Goal: Information Seeking & Learning: Learn about a topic

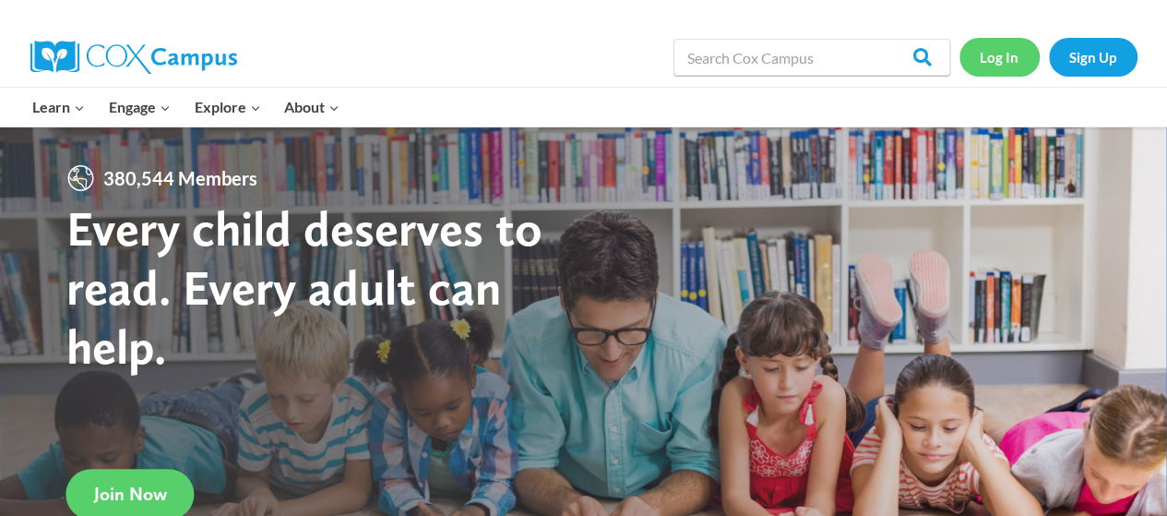
click at [998, 58] on link "Log In" at bounding box center [999, 57] width 80 height 38
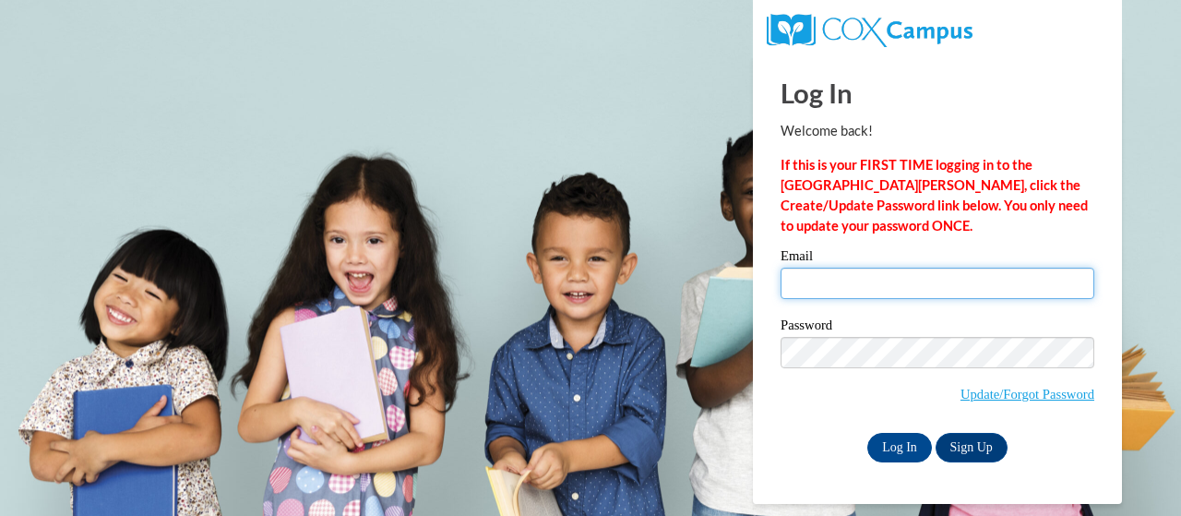
click at [853, 280] on input "Email" at bounding box center [937, 283] width 314 height 31
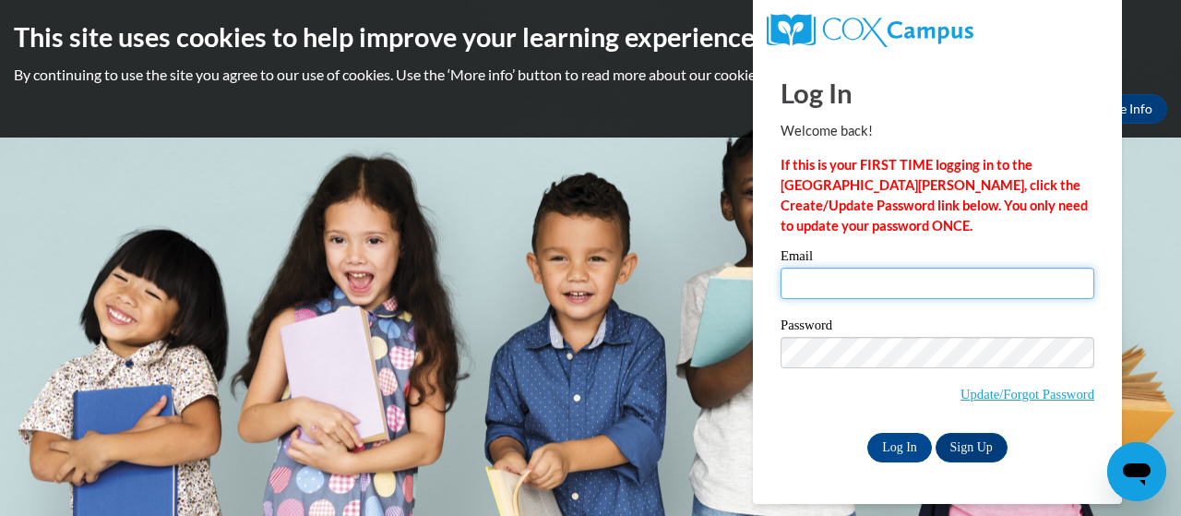
type input "jolene.mcmahon@trschools.k12.wi.us"
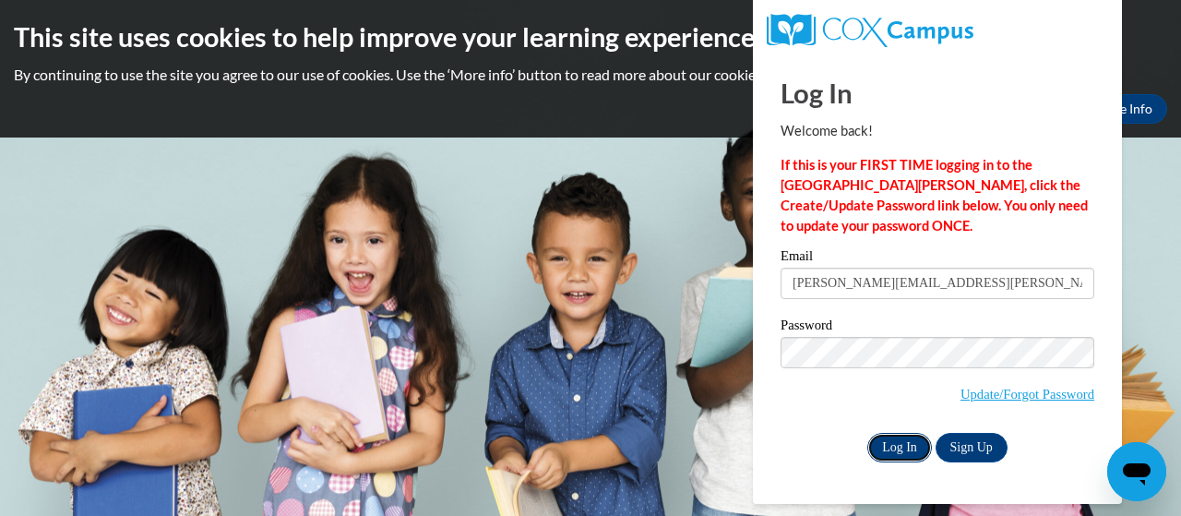
click at [902, 444] on input "Log In" at bounding box center [899, 448] width 65 height 30
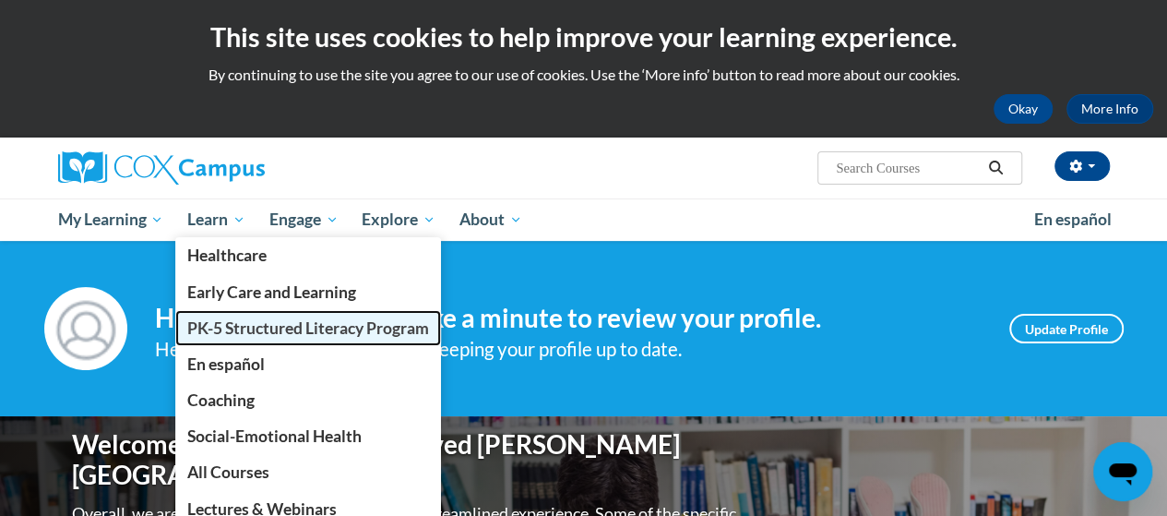
click at [220, 328] on span "PK-5 Structured Literacy Program" at bounding box center [308, 327] width 242 height 19
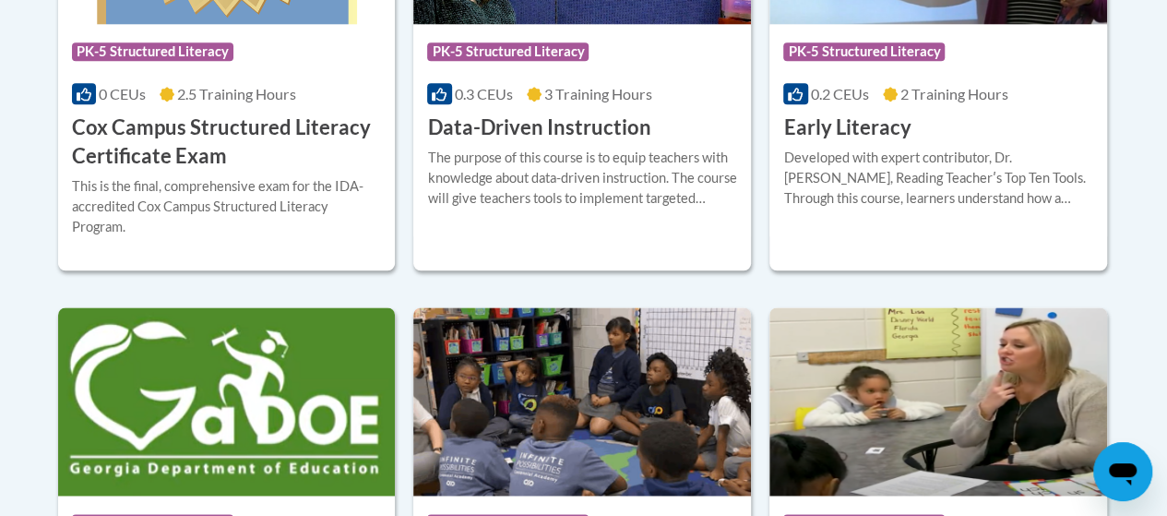
scroll to position [1009, 0]
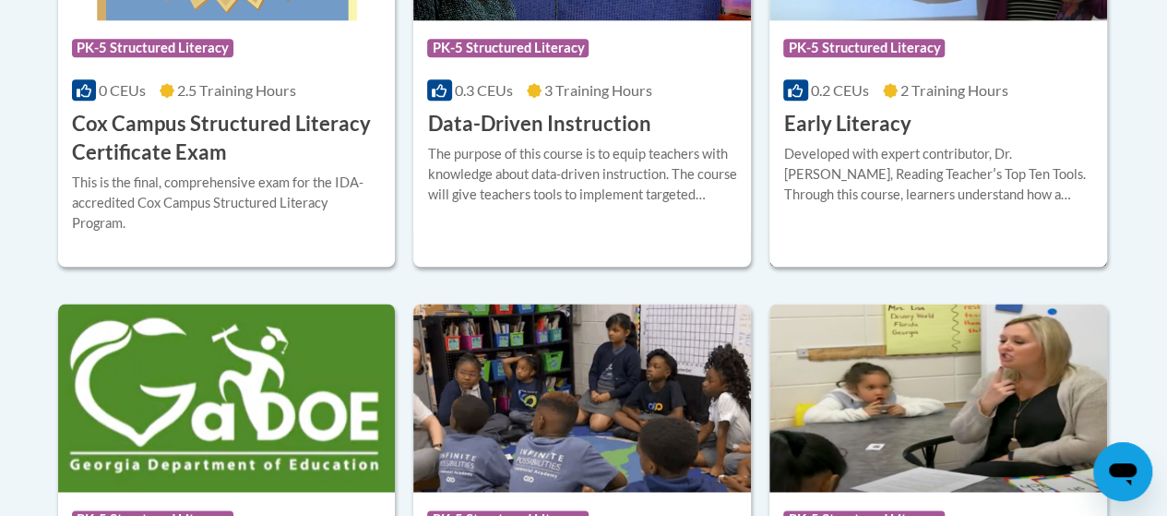
click at [861, 119] on h3 "Early Literacy" at bounding box center [846, 124] width 127 height 29
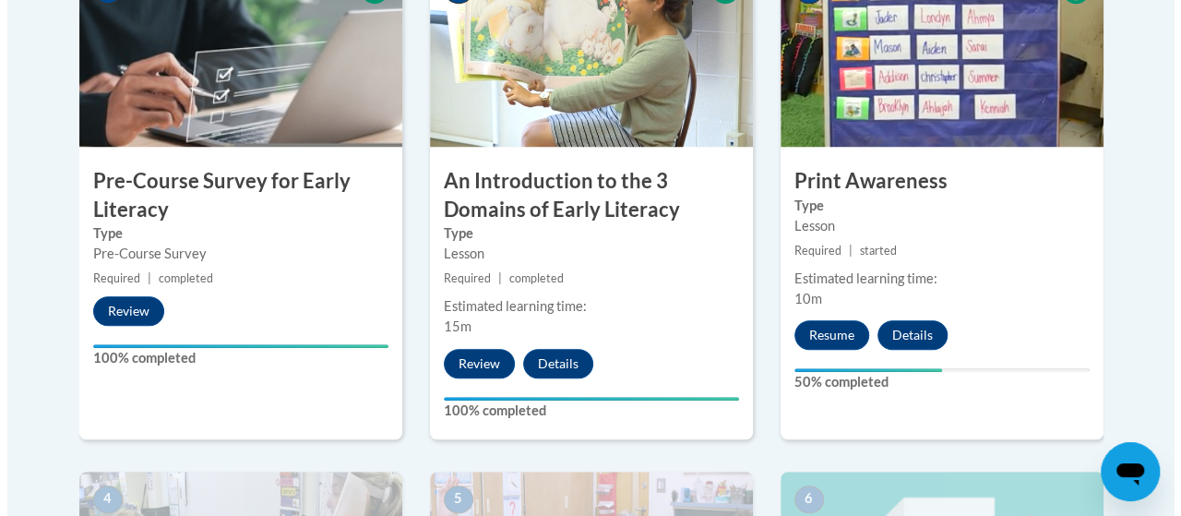
scroll to position [685, 0]
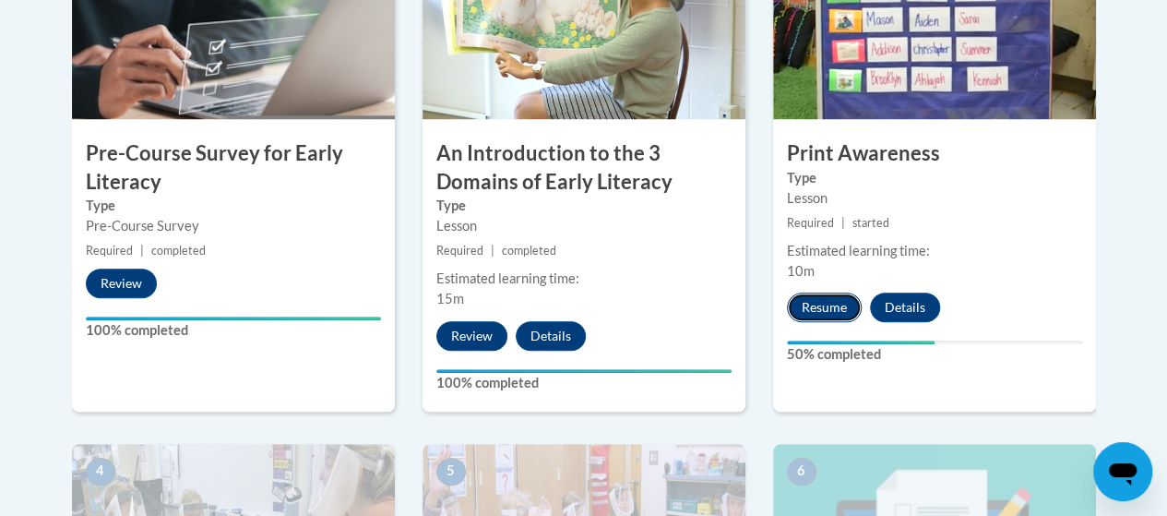
click at [830, 304] on button "Resume" at bounding box center [824, 307] width 75 height 30
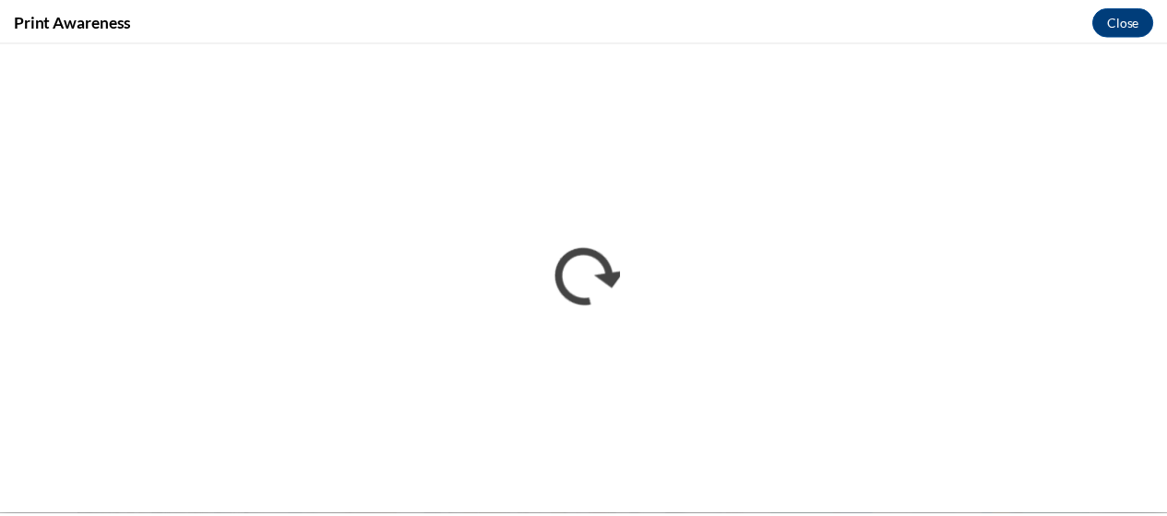
scroll to position [0, 0]
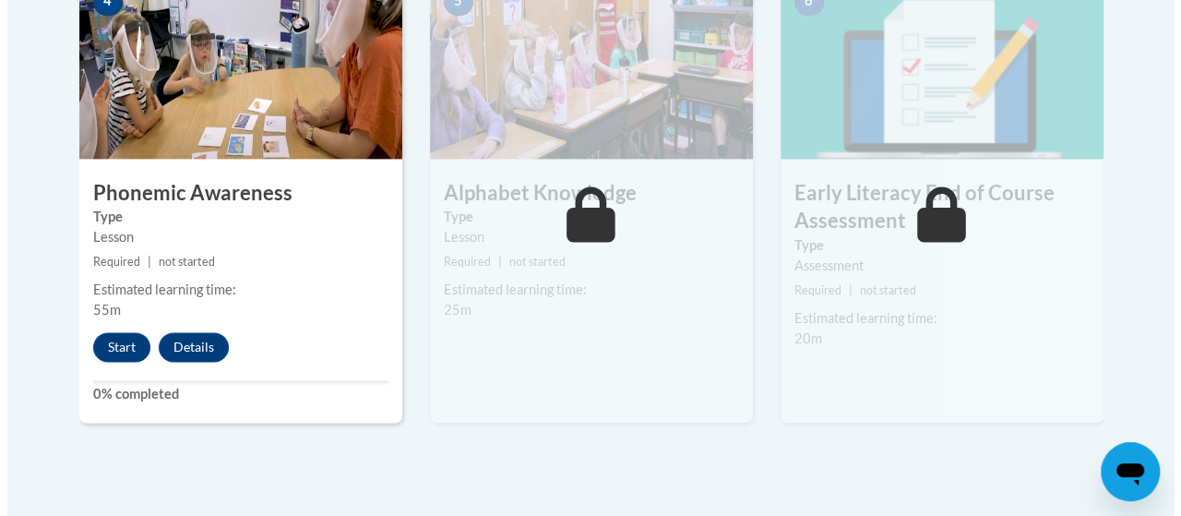
scroll to position [1158, 0]
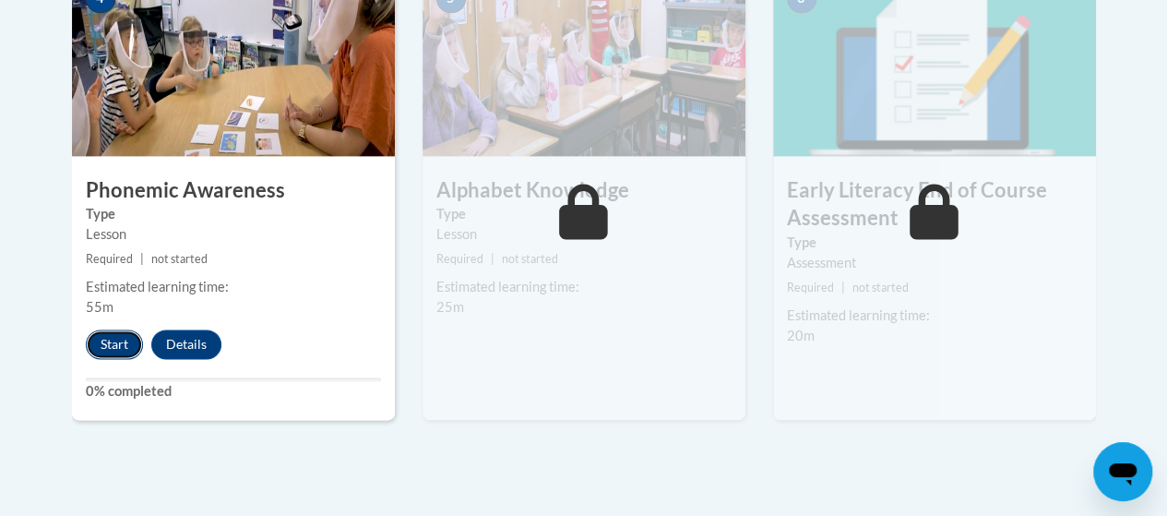
click at [103, 339] on button "Start" at bounding box center [114, 344] width 57 height 30
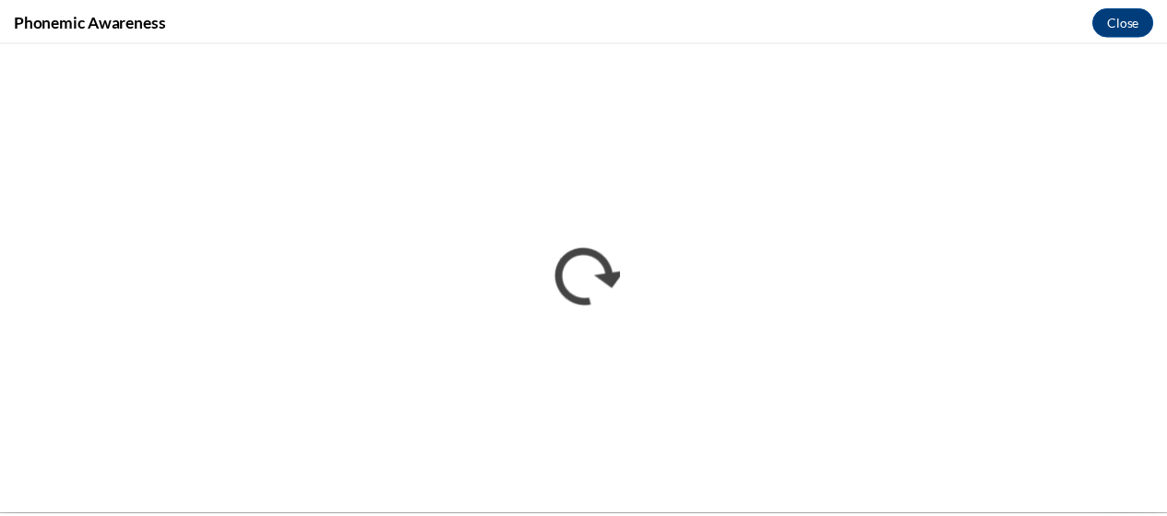
scroll to position [0, 0]
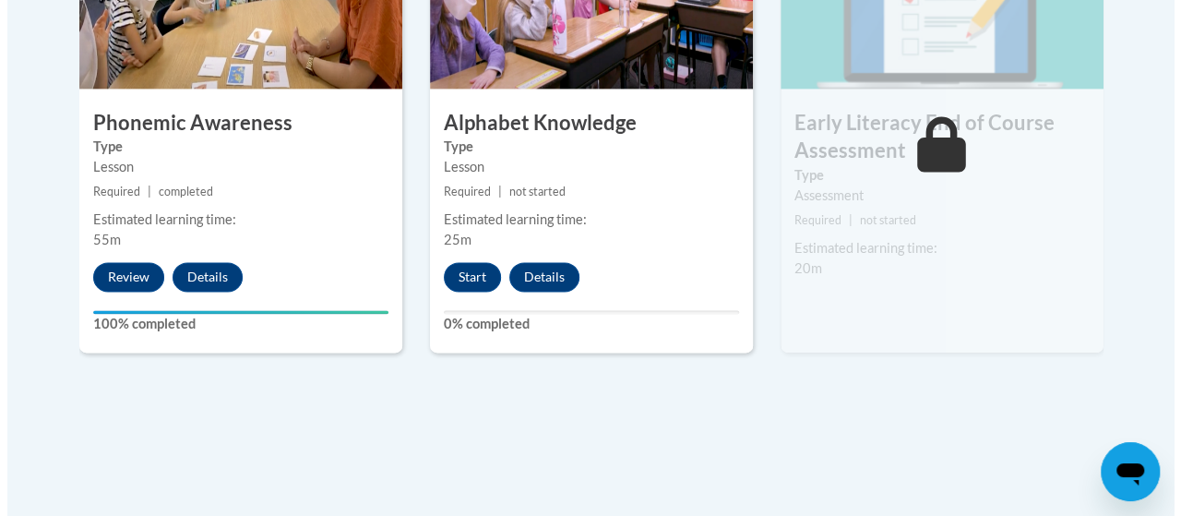
scroll to position [1235, 0]
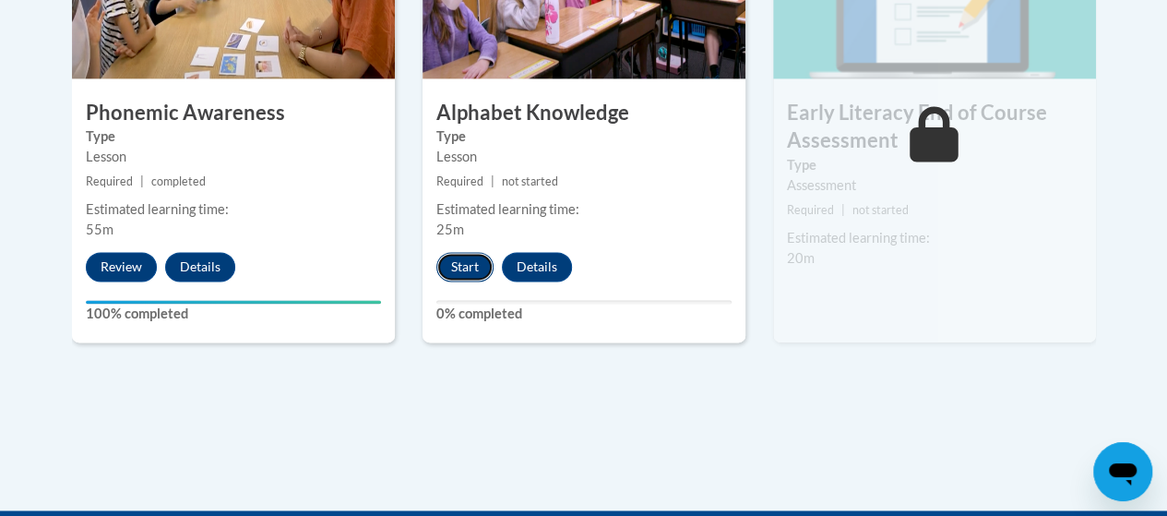
click at [450, 268] on button "Start" at bounding box center [464, 267] width 57 height 30
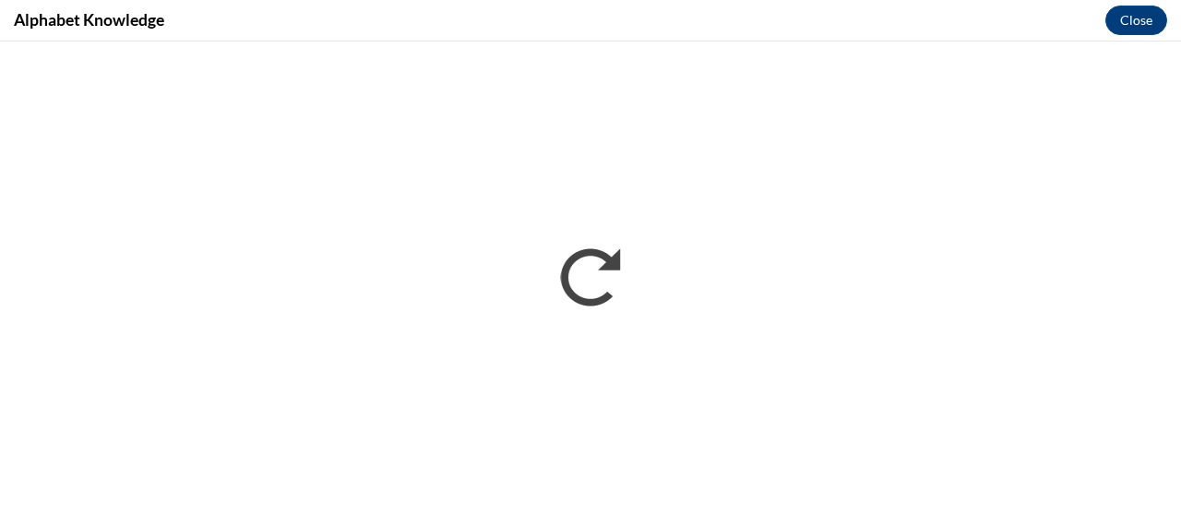
scroll to position [0, 0]
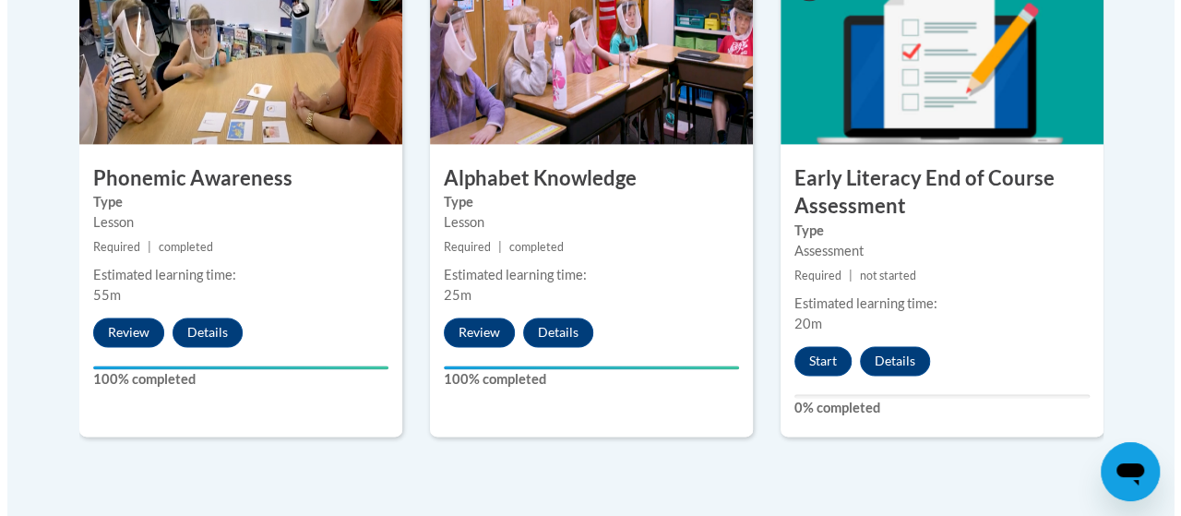
scroll to position [1214, 0]
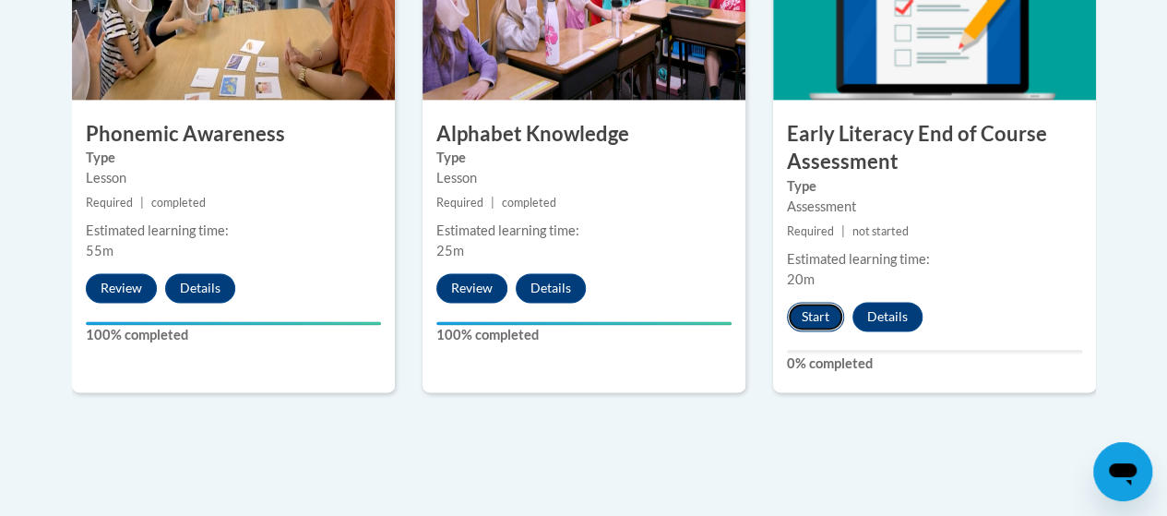
click at [815, 315] on button "Start" at bounding box center [815, 317] width 57 height 30
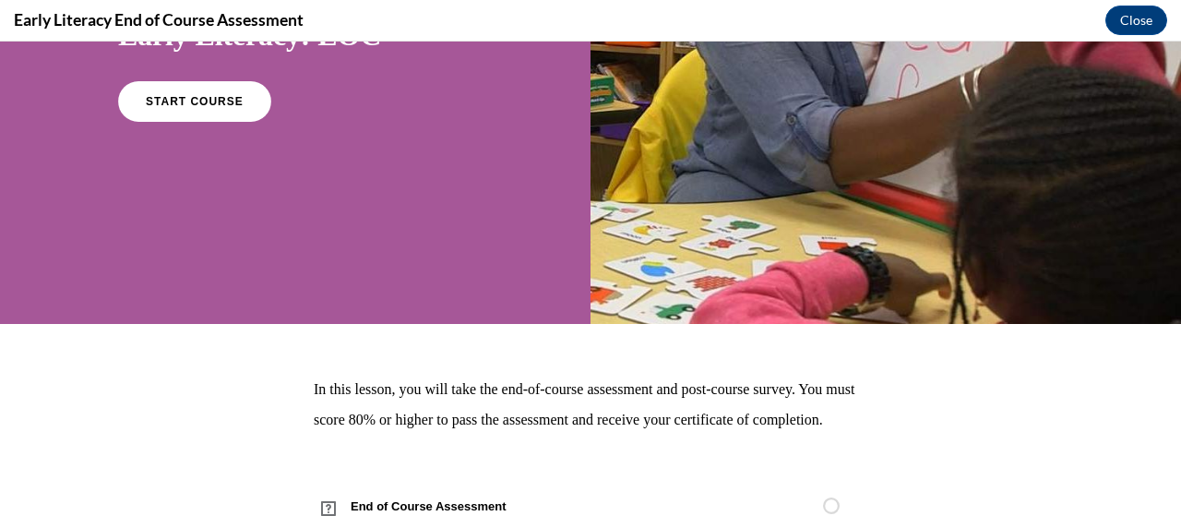
scroll to position [321, 0]
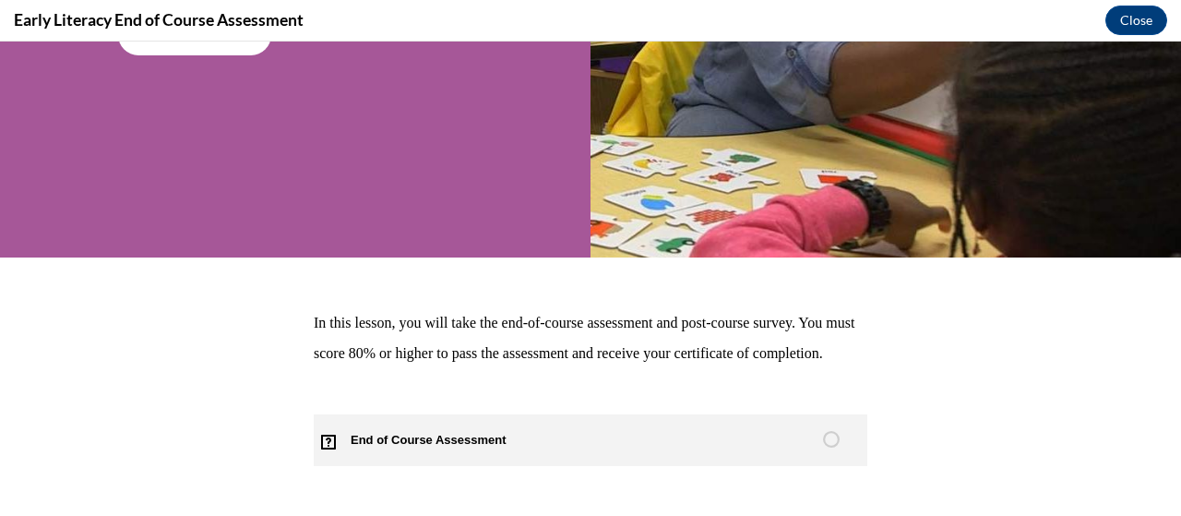
click at [391, 439] on span "End of Course Assessment" at bounding box center [439, 440] width 251 height 52
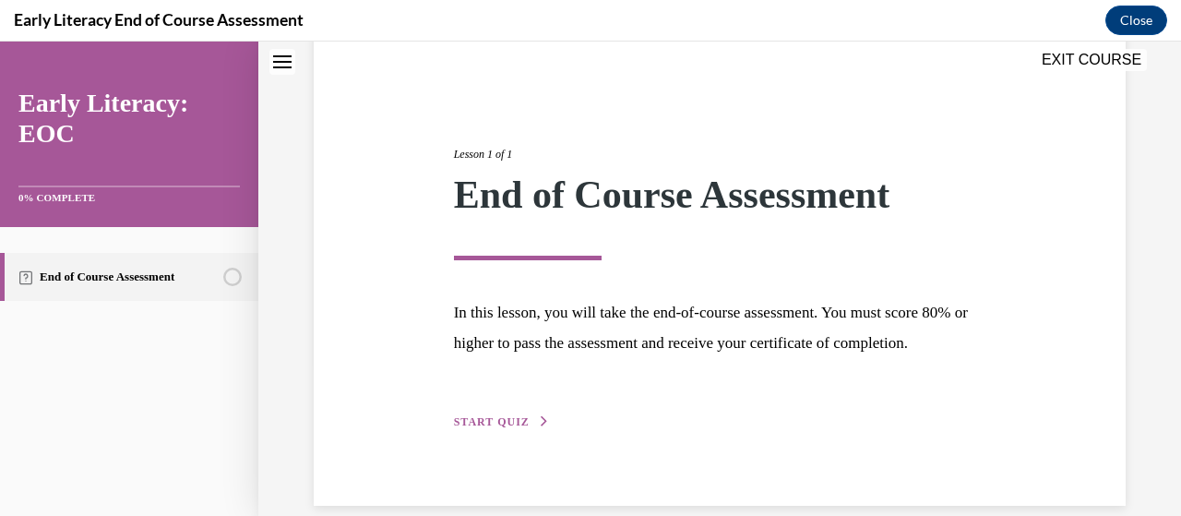
scroll to position [208, 0]
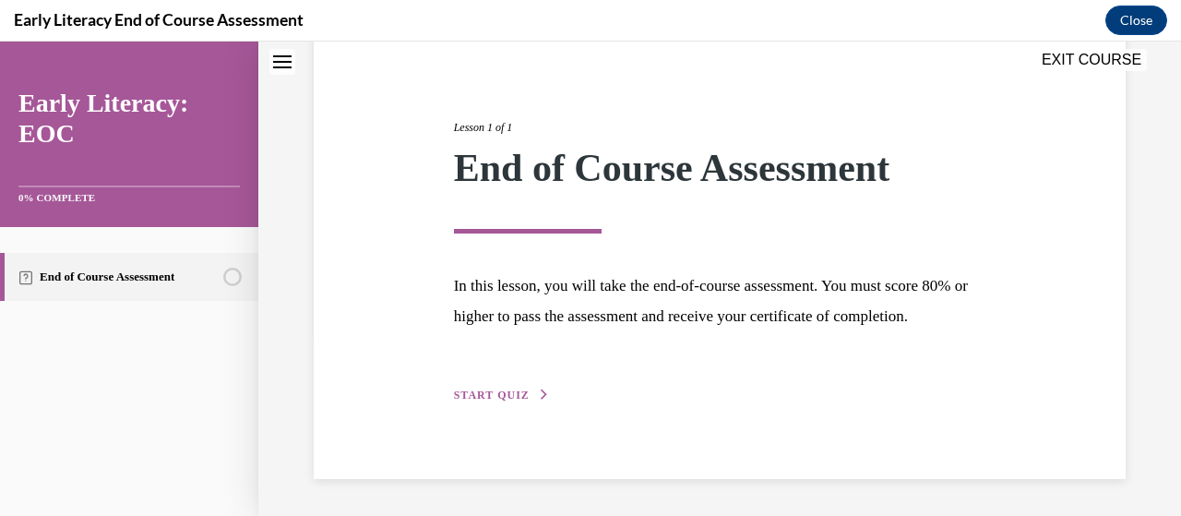
click at [482, 391] on span "START QUIZ" at bounding box center [492, 394] width 76 height 13
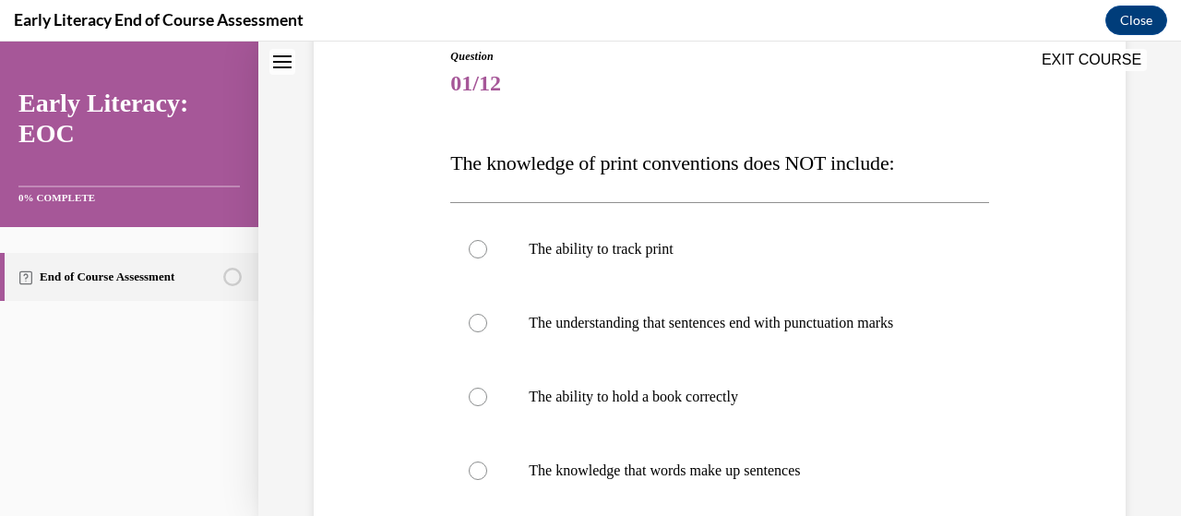
scroll to position [205, 0]
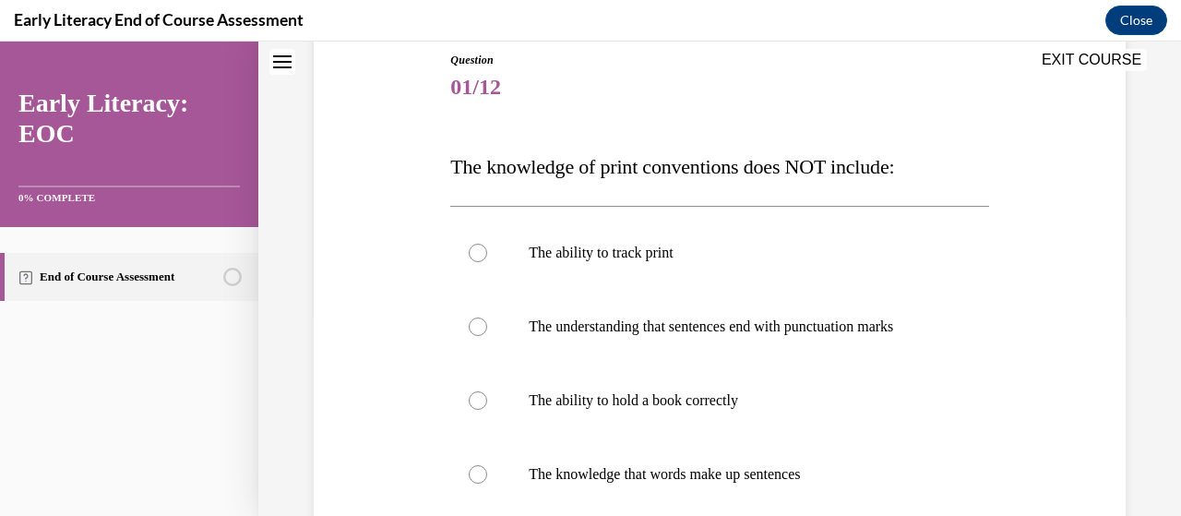
click at [482, 391] on div at bounding box center [719, 400] width 538 height 74
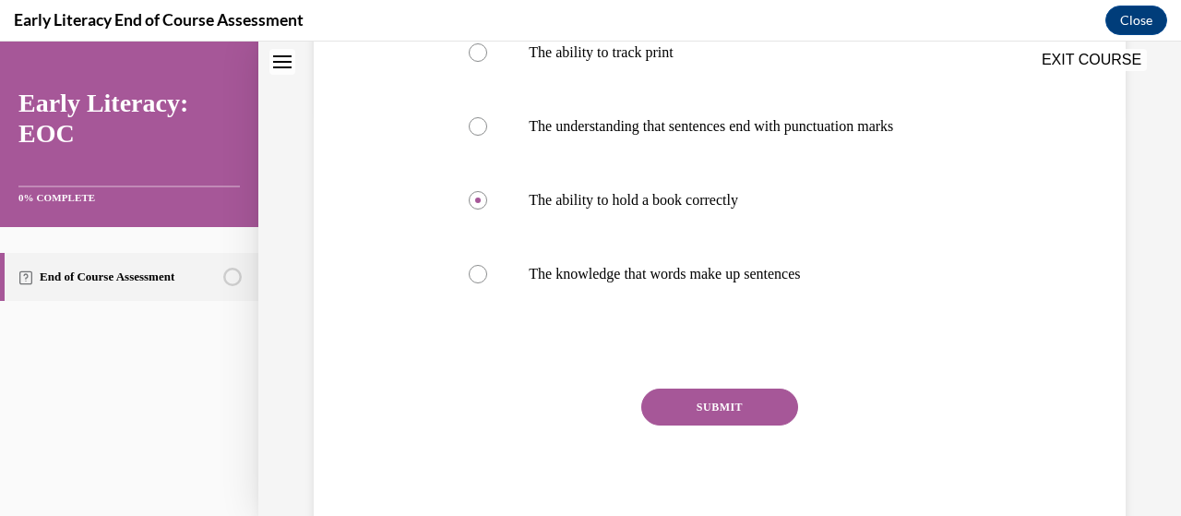
scroll to position [436, 0]
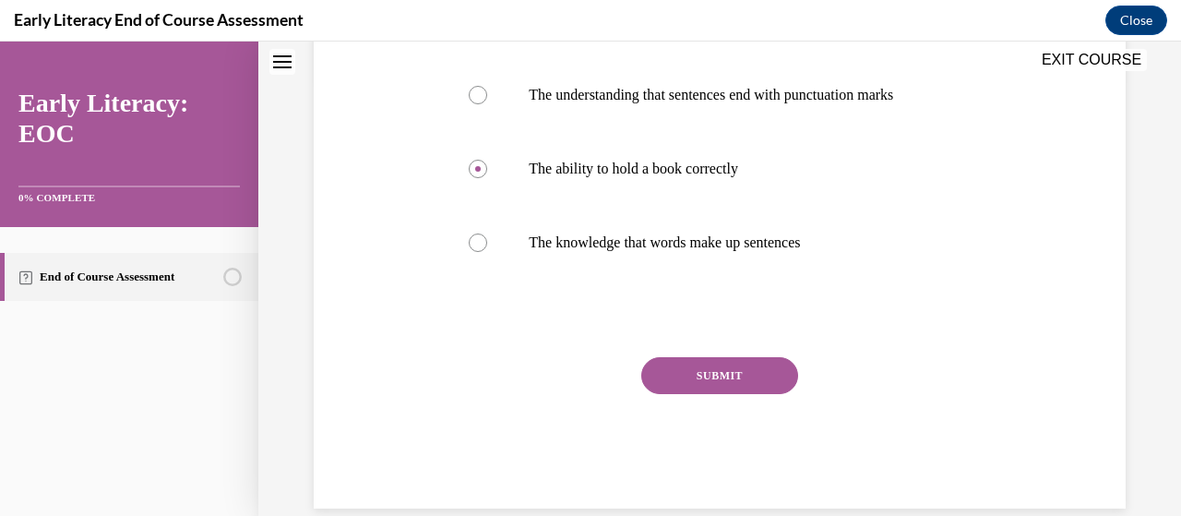
click at [731, 375] on button "SUBMIT" at bounding box center [719, 375] width 157 height 37
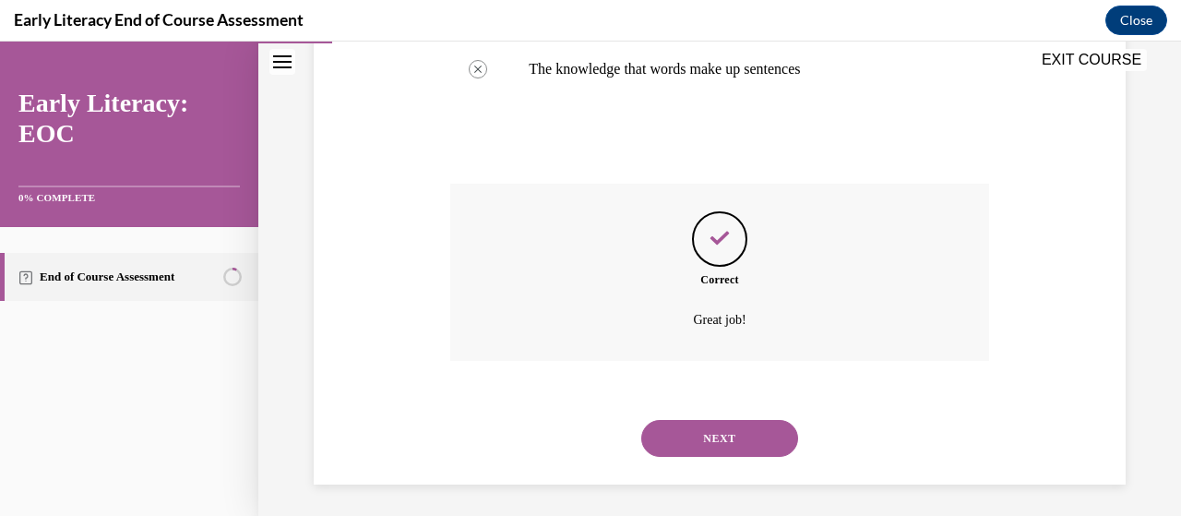
scroll to position [614, 0]
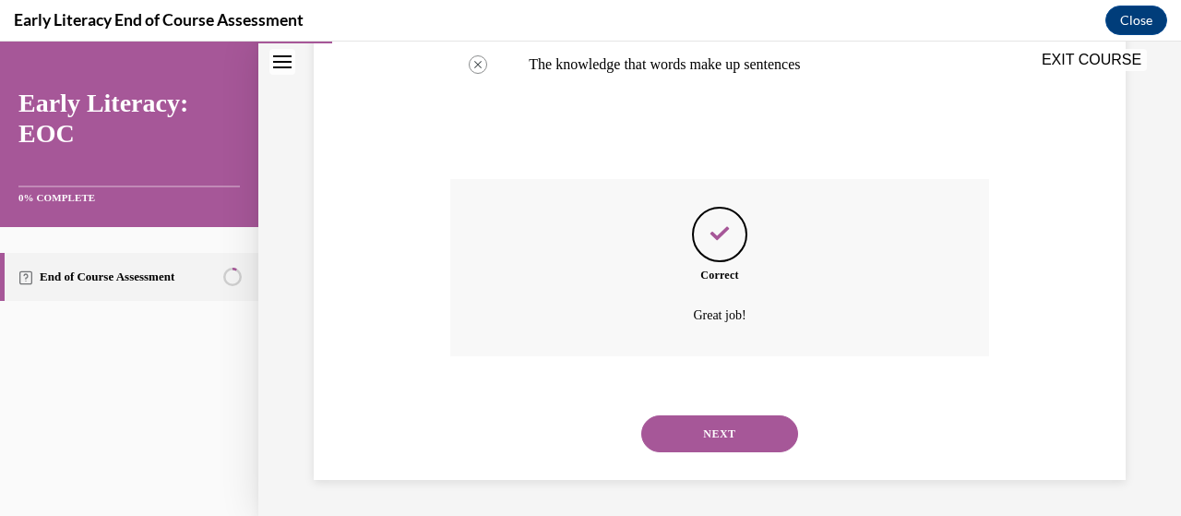
click at [720, 426] on button "NEXT" at bounding box center [719, 433] width 157 height 37
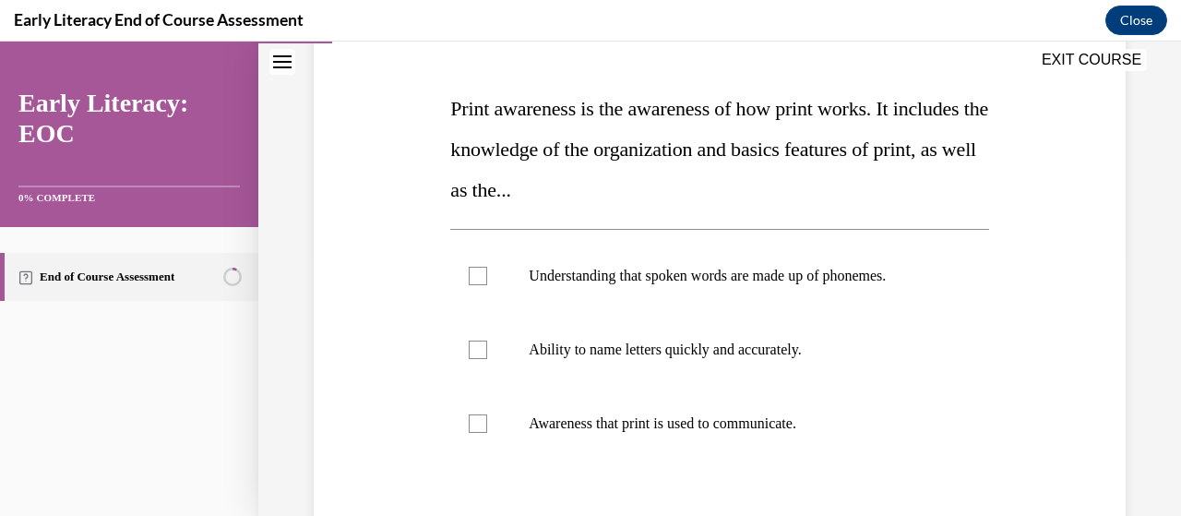
scroll to position [280, 0]
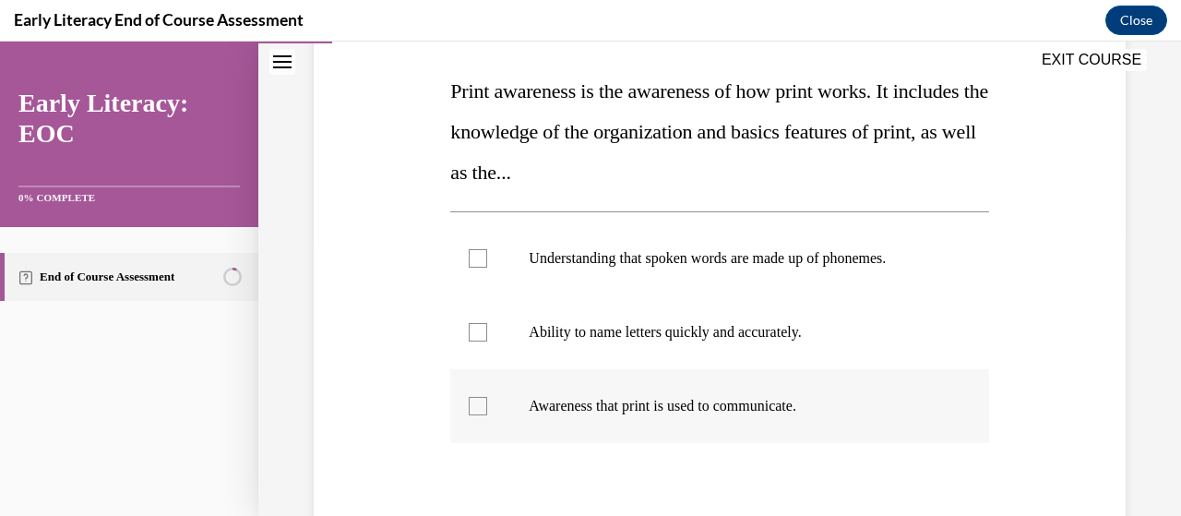
click at [473, 405] on div at bounding box center [478, 406] width 18 height 18
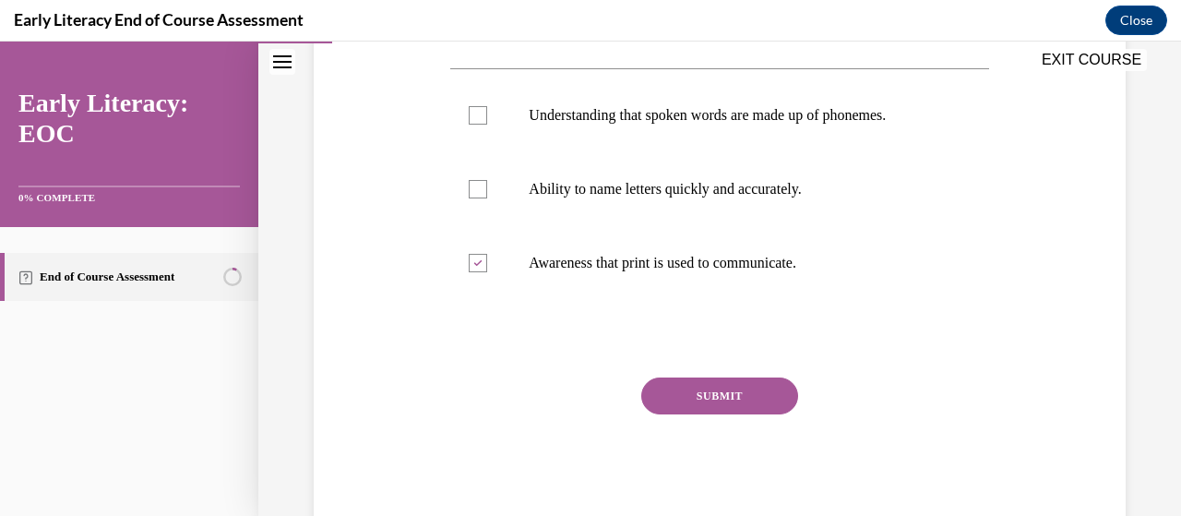
scroll to position [472, 0]
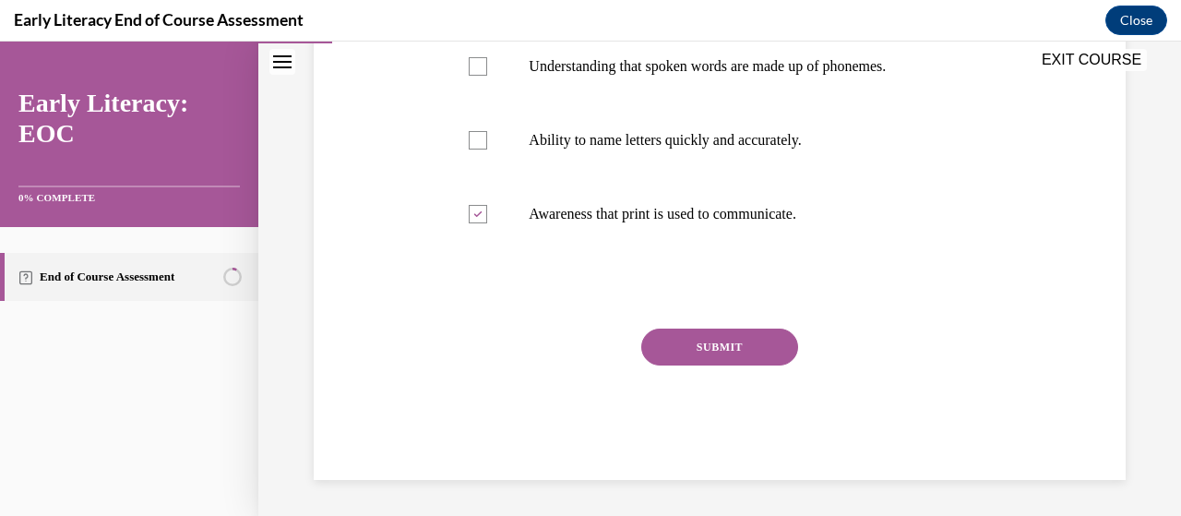
click at [717, 346] on button "SUBMIT" at bounding box center [719, 346] width 157 height 37
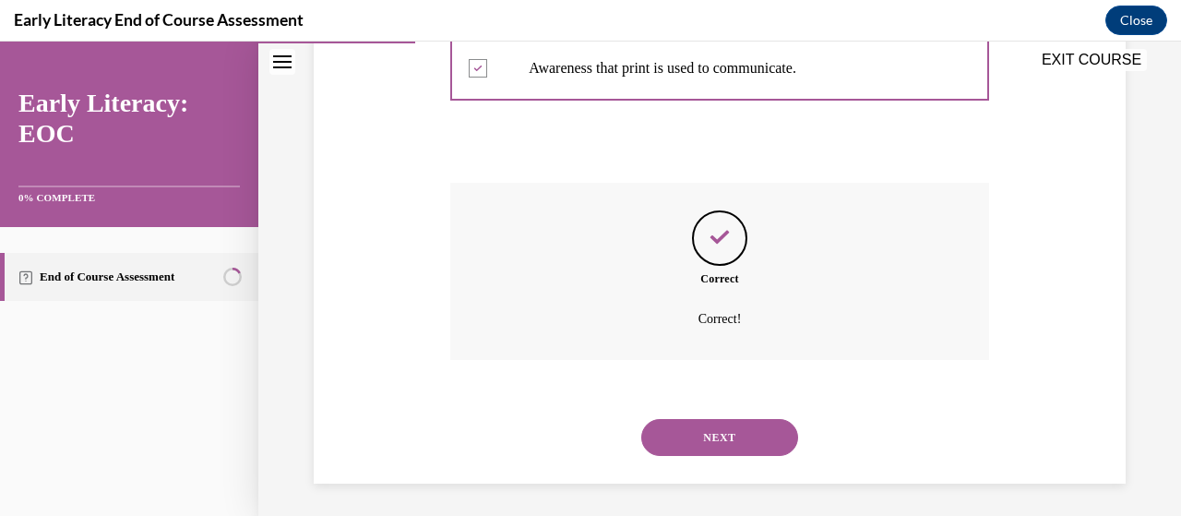
scroll to position [622, 0]
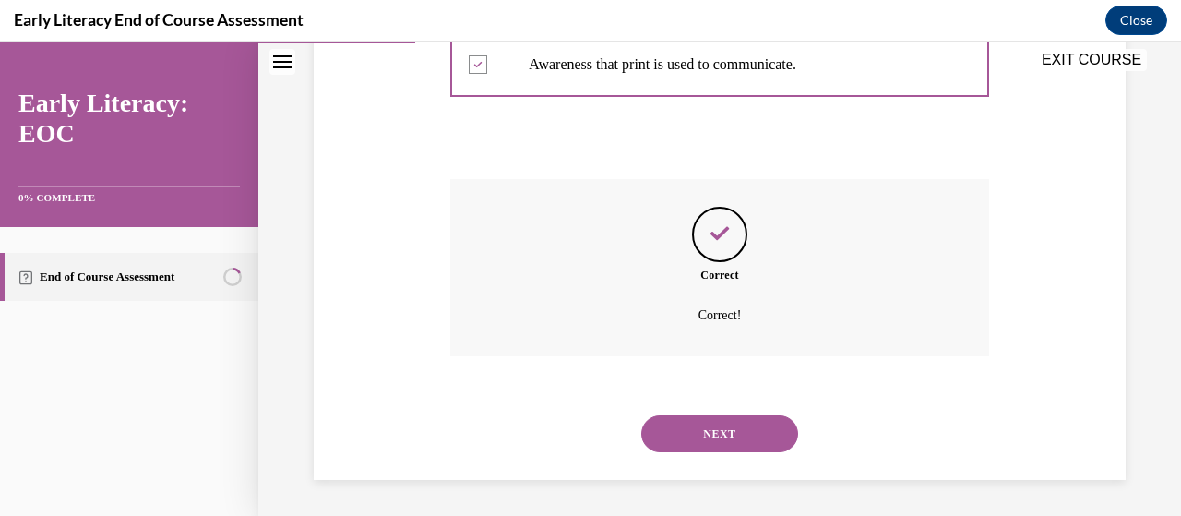
click at [708, 433] on button "NEXT" at bounding box center [719, 433] width 157 height 37
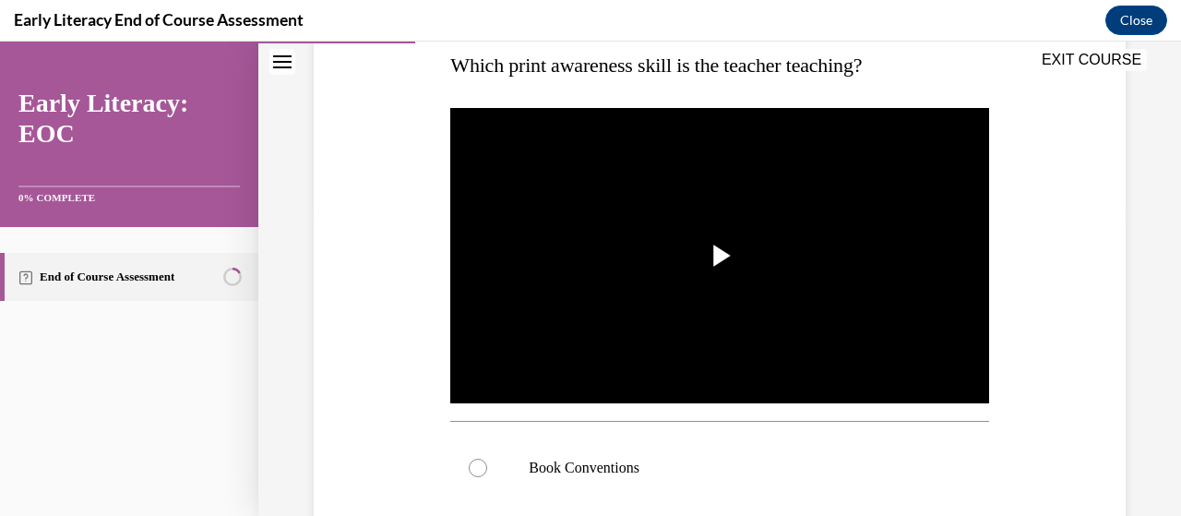
scroll to position [378, 0]
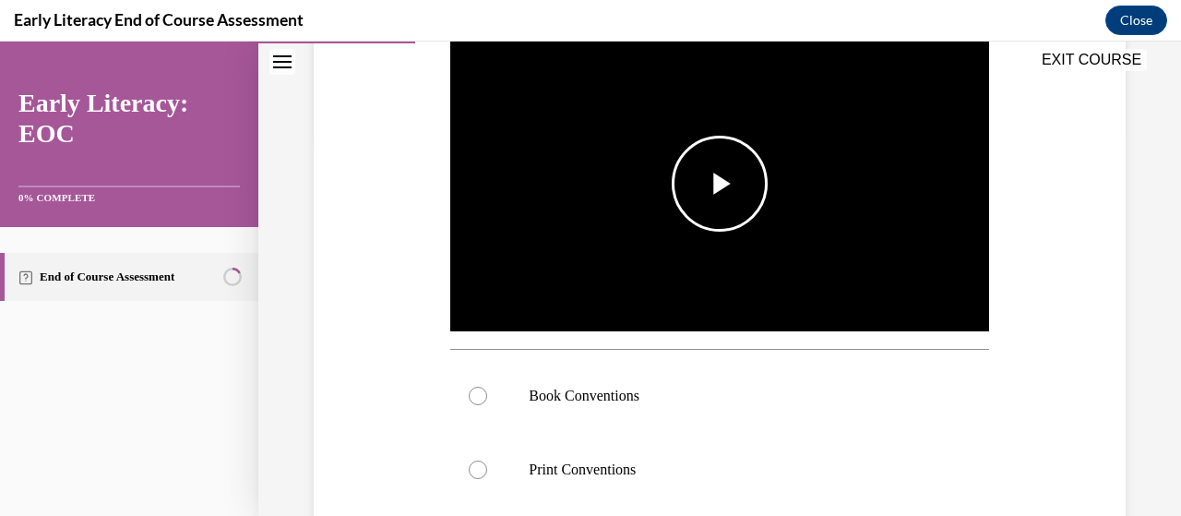
click at [719, 184] on span "Video player" at bounding box center [719, 184] width 0 height 0
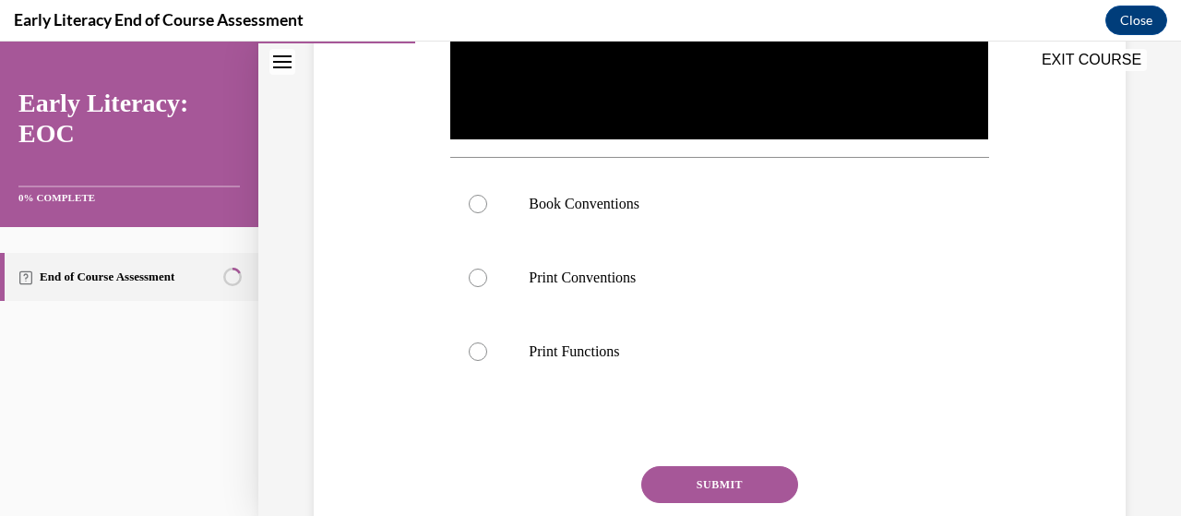
scroll to position [598, 0]
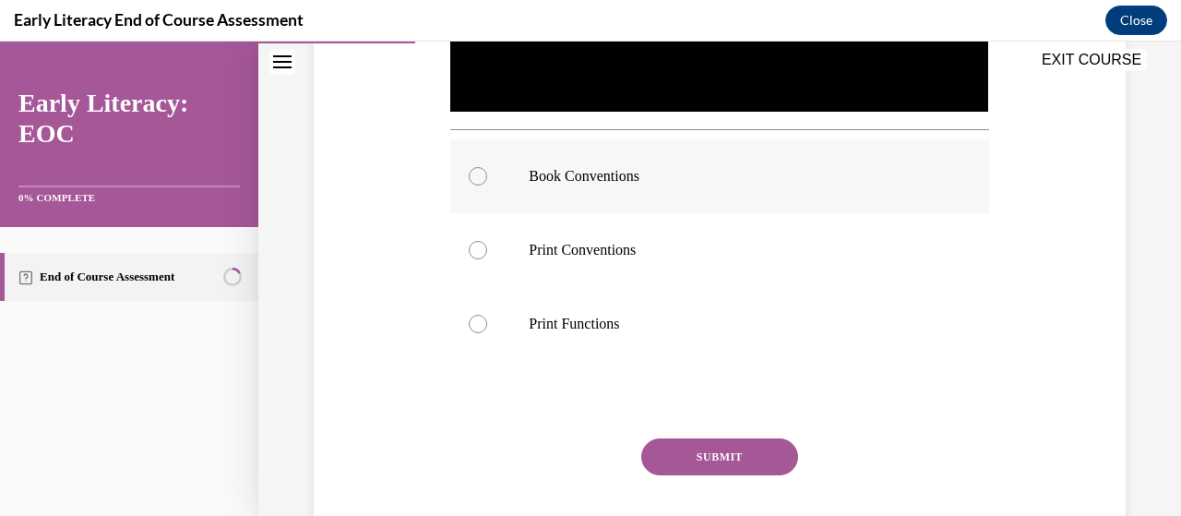
click at [480, 170] on div at bounding box center [478, 176] width 18 height 18
click at [713, 438] on button "SUBMIT" at bounding box center [719, 456] width 157 height 37
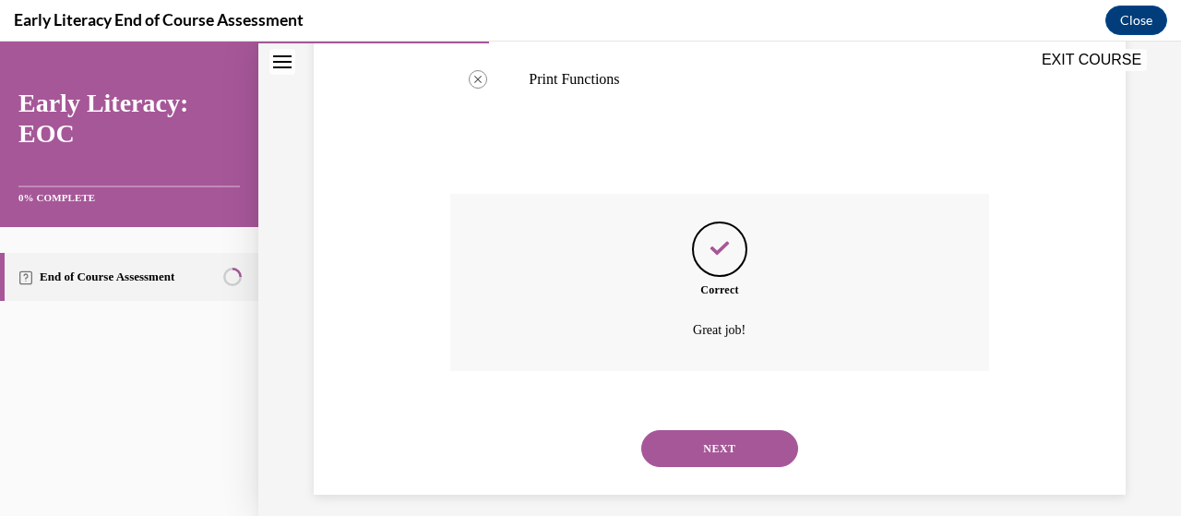
scroll to position [851, 0]
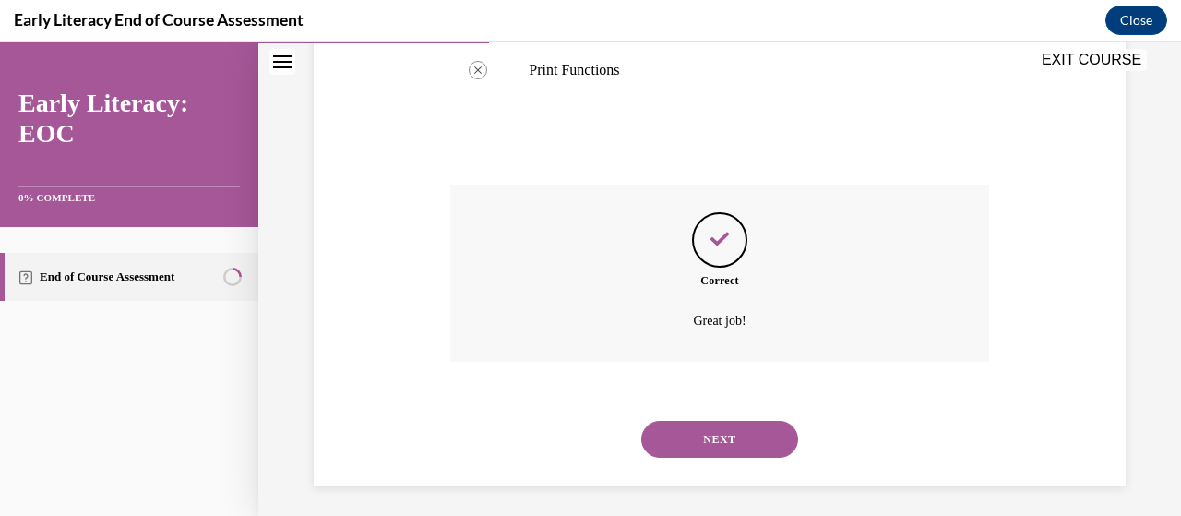
click at [737, 425] on button "NEXT" at bounding box center [719, 439] width 157 height 37
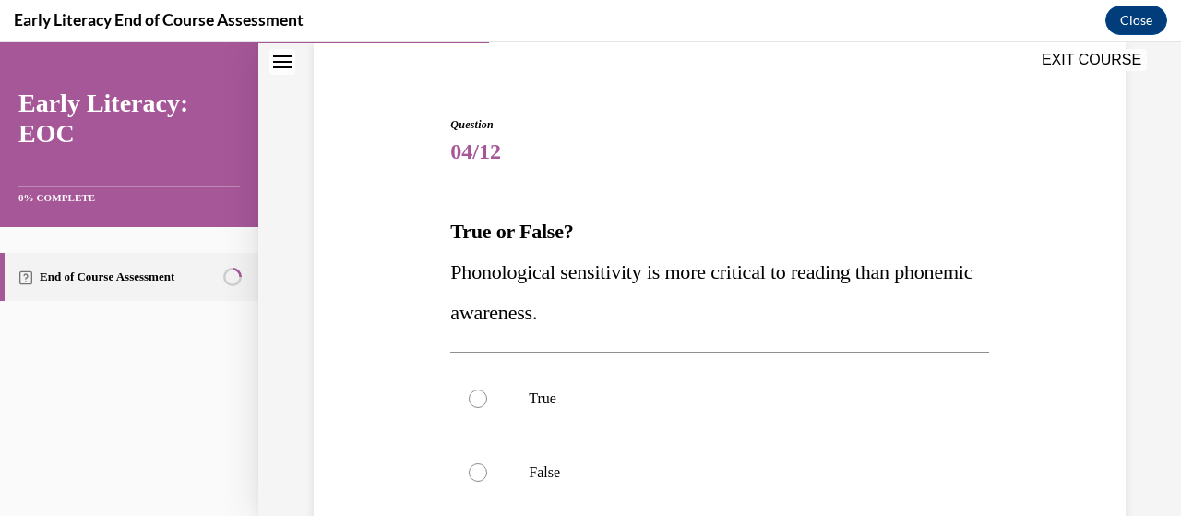
scroll to position [184, 0]
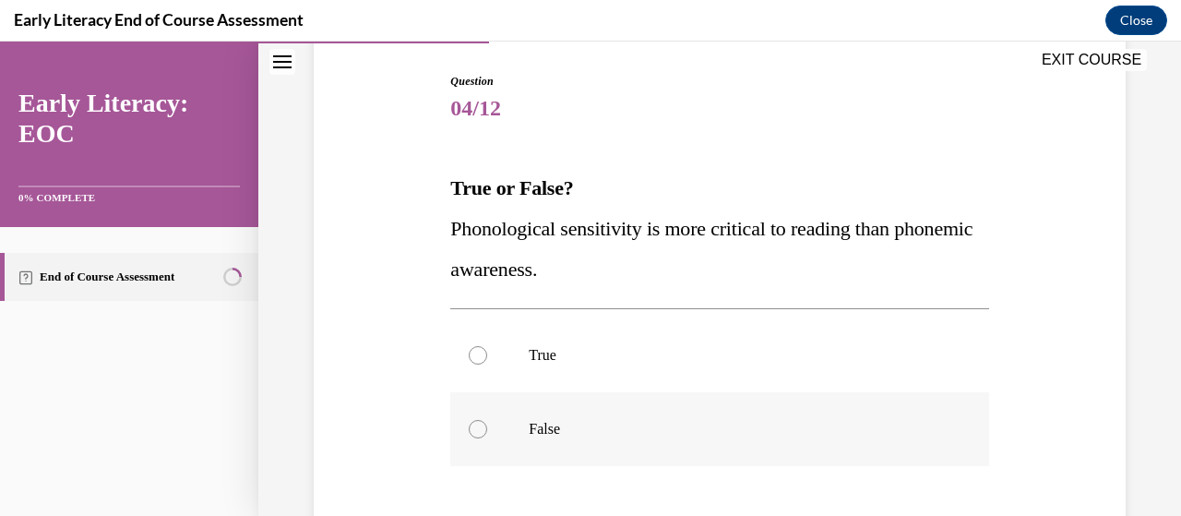
click at [478, 428] on div at bounding box center [478, 429] width 18 height 18
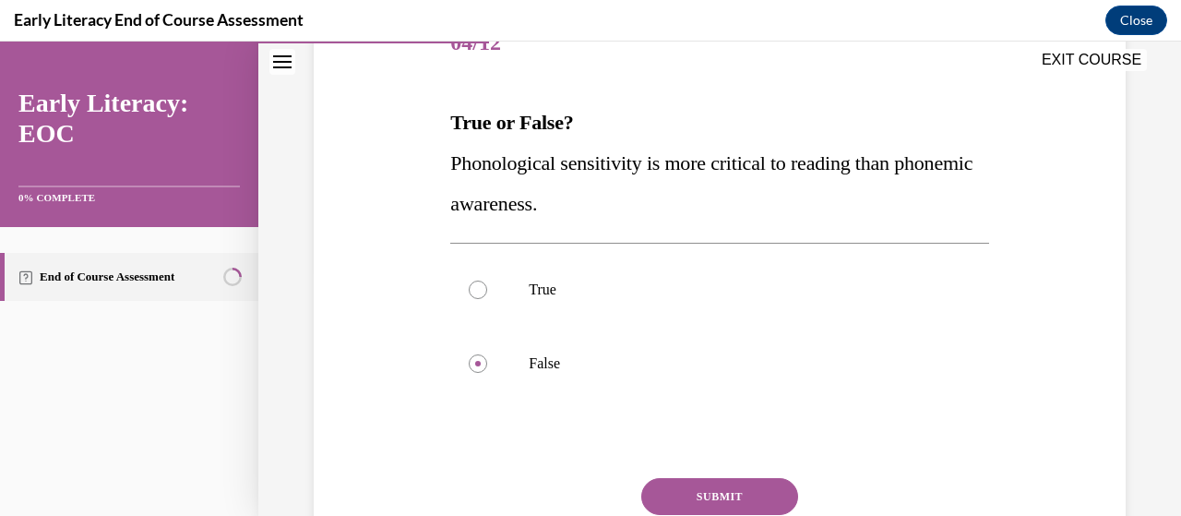
scroll to position [285, 0]
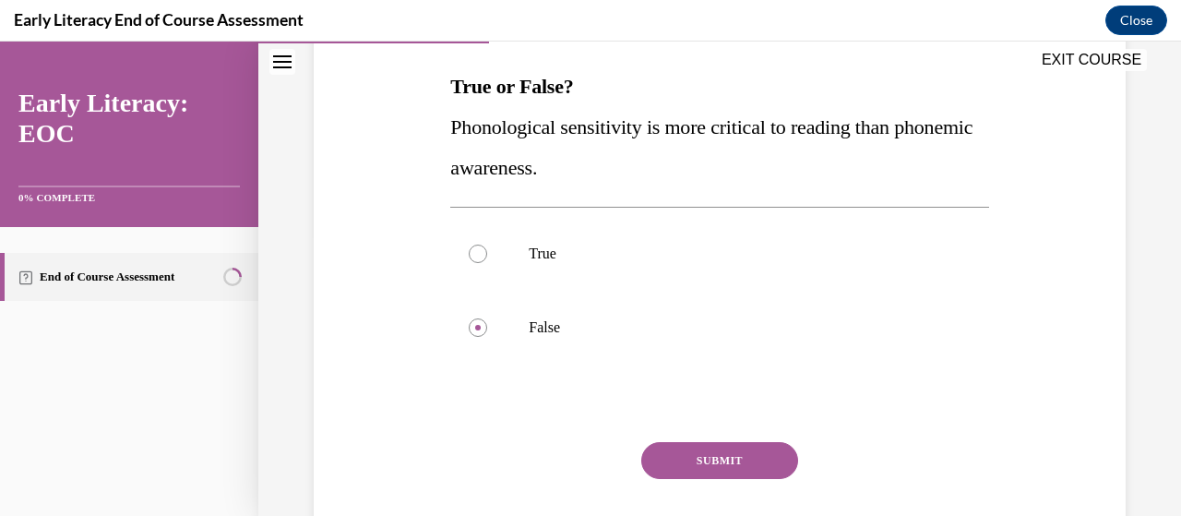
click at [698, 460] on button "SUBMIT" at bounding box center [719, 460] width 157 height 37
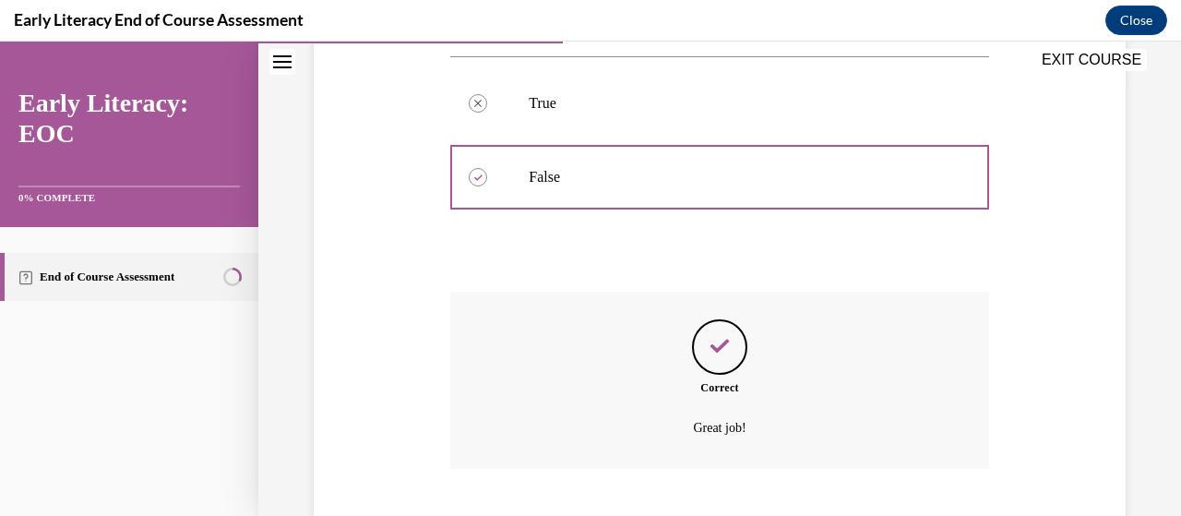
scroll to position [548, 0]
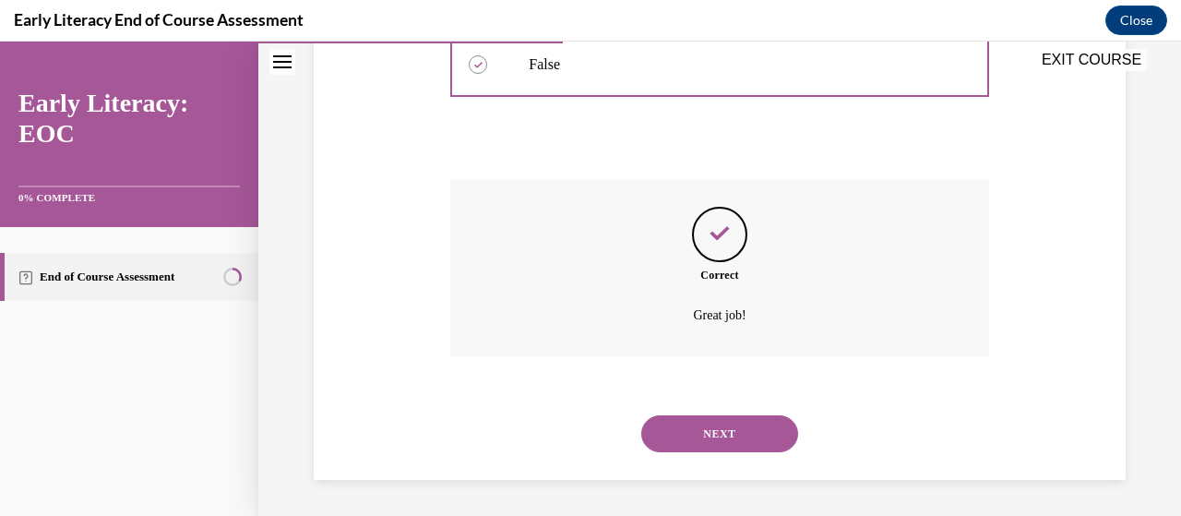
click at [711, 427] on button "NEXT" at bounding box center [719, 433] width 157 height 37
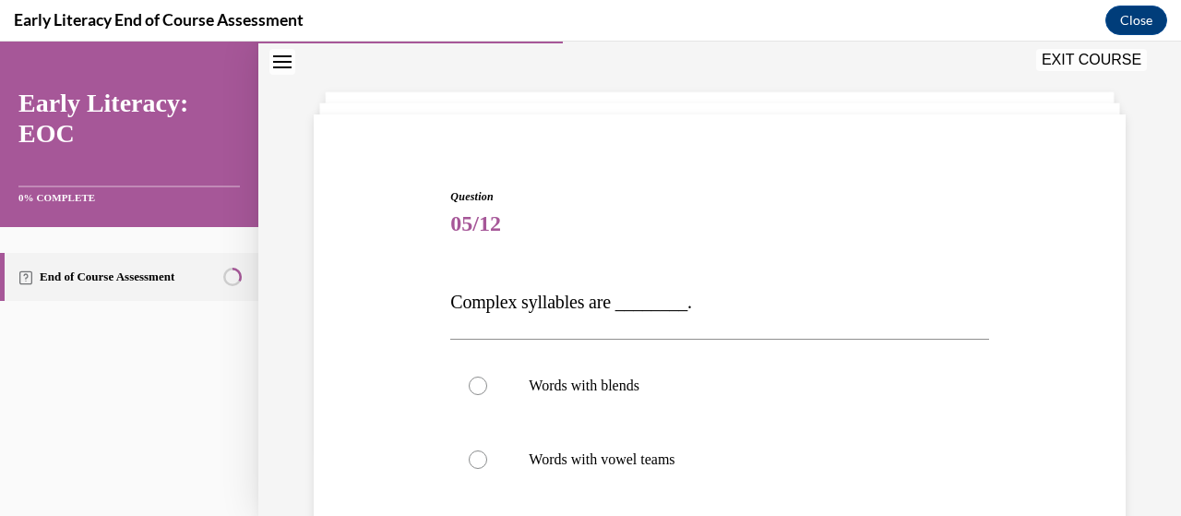
scroll to position [143, 0]
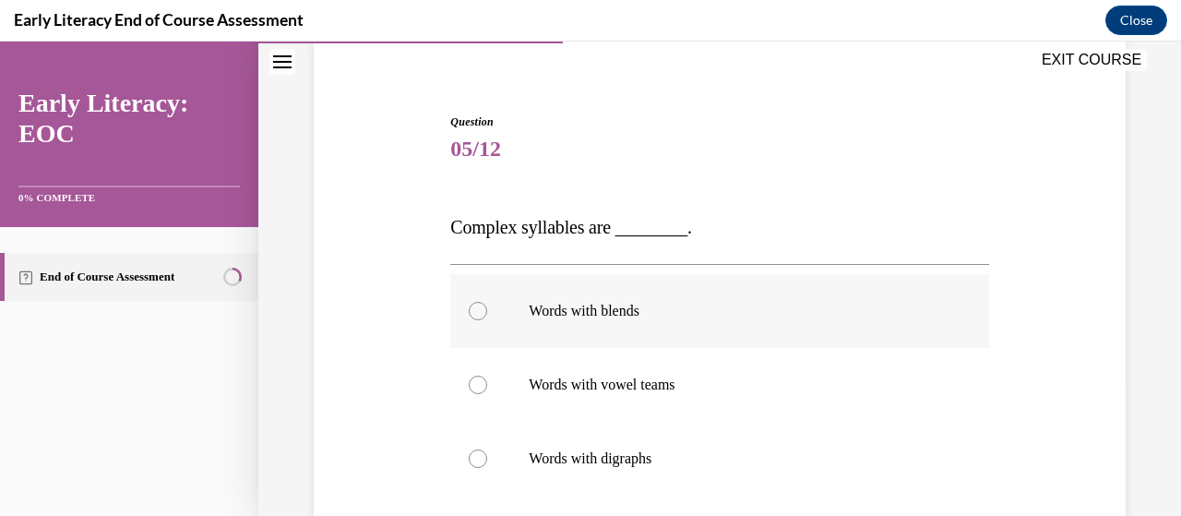
click at [489, 312] on div at bounding box center [719, 311] width 538 height 74
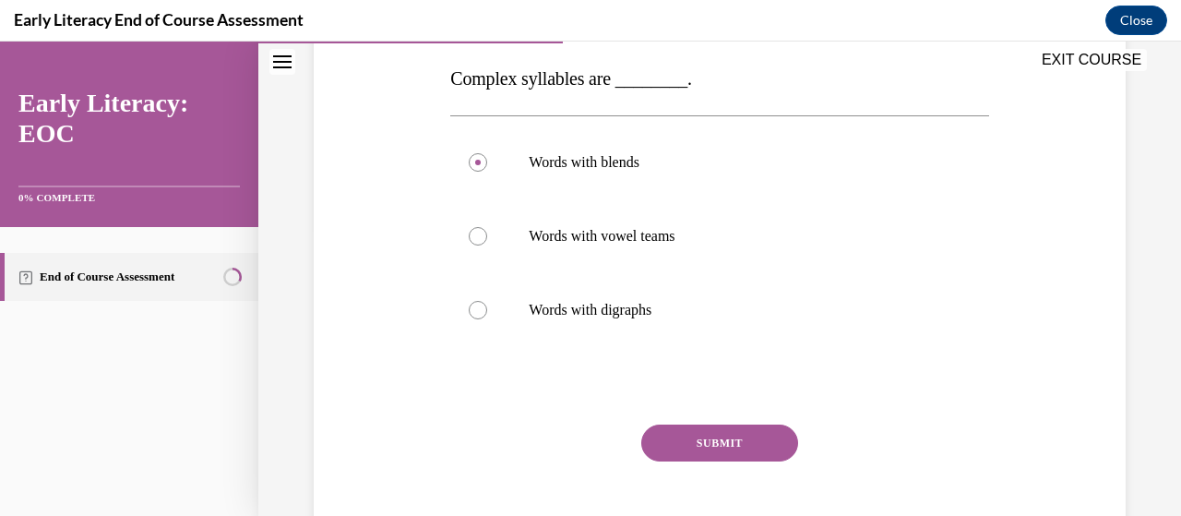
scroll to position [351, 0]
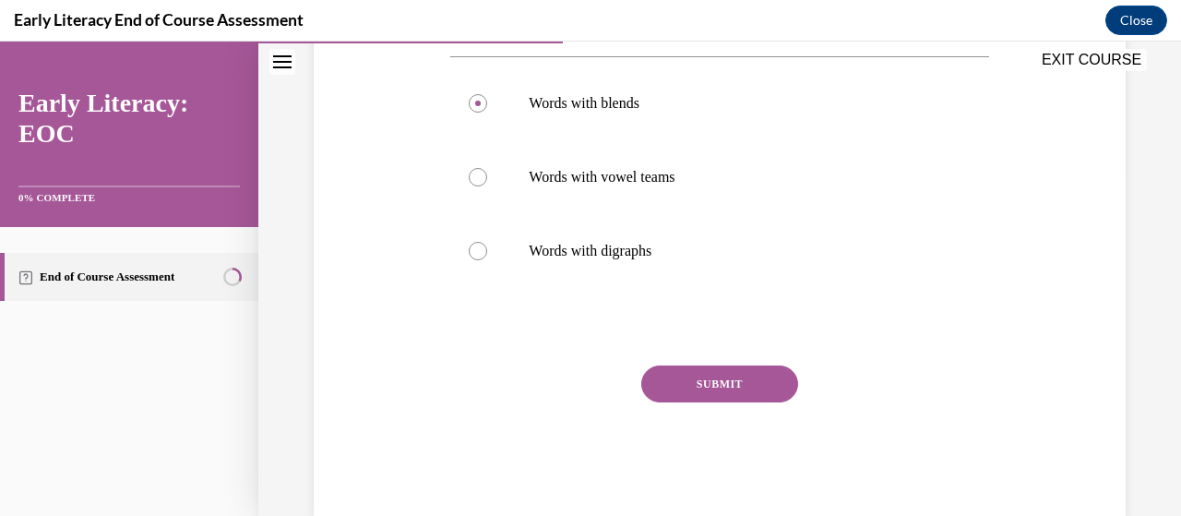
click at [745, 378] on button "SUBMIT" at bounding box center [719, 383] width 157 height 37
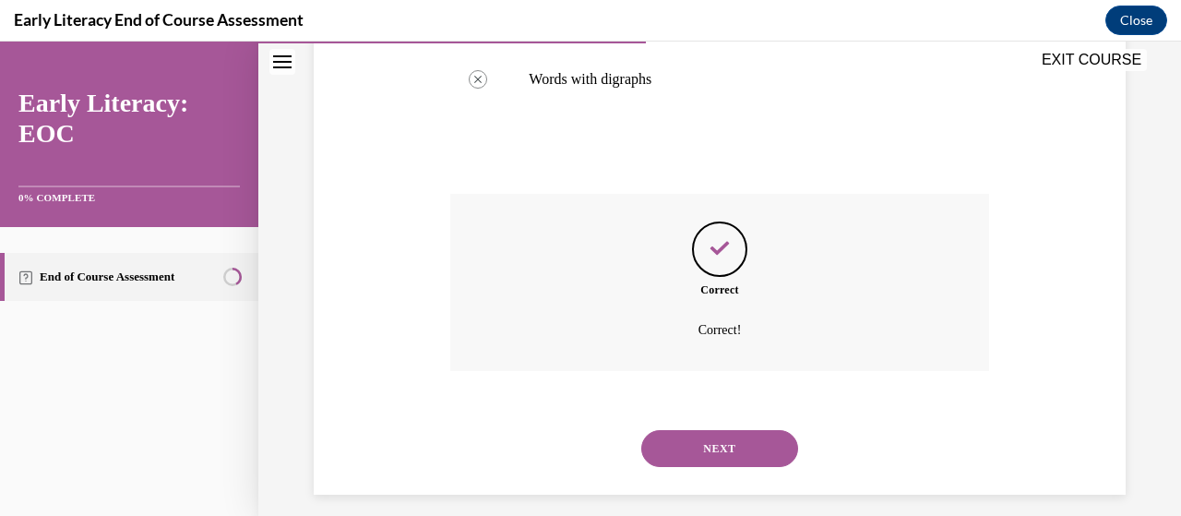
scroll to position [537, 0]
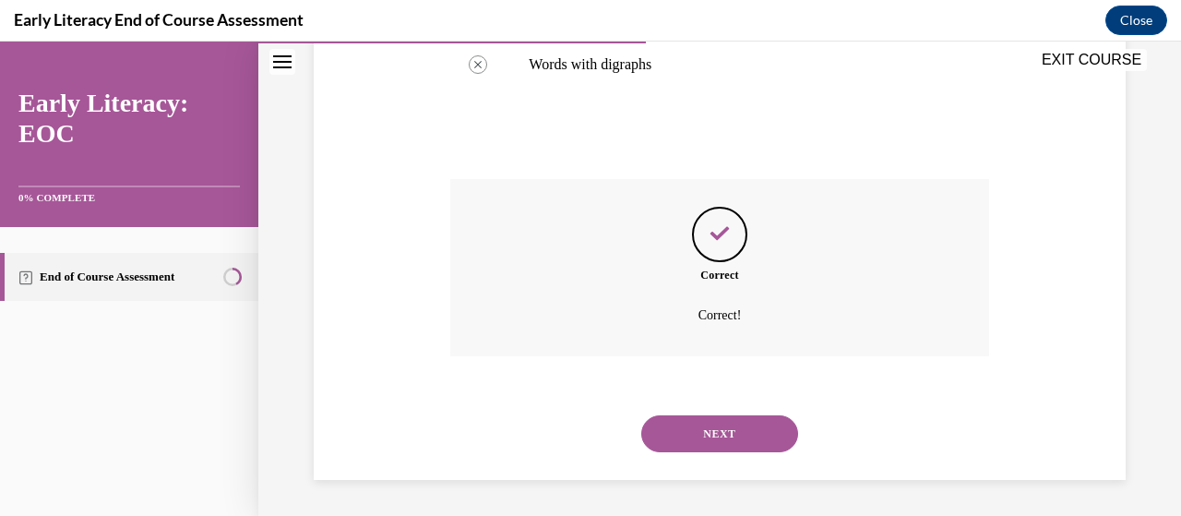
click at [683, 427] on button "NEXT" at bounding box center [719, 433] width 157 height 37
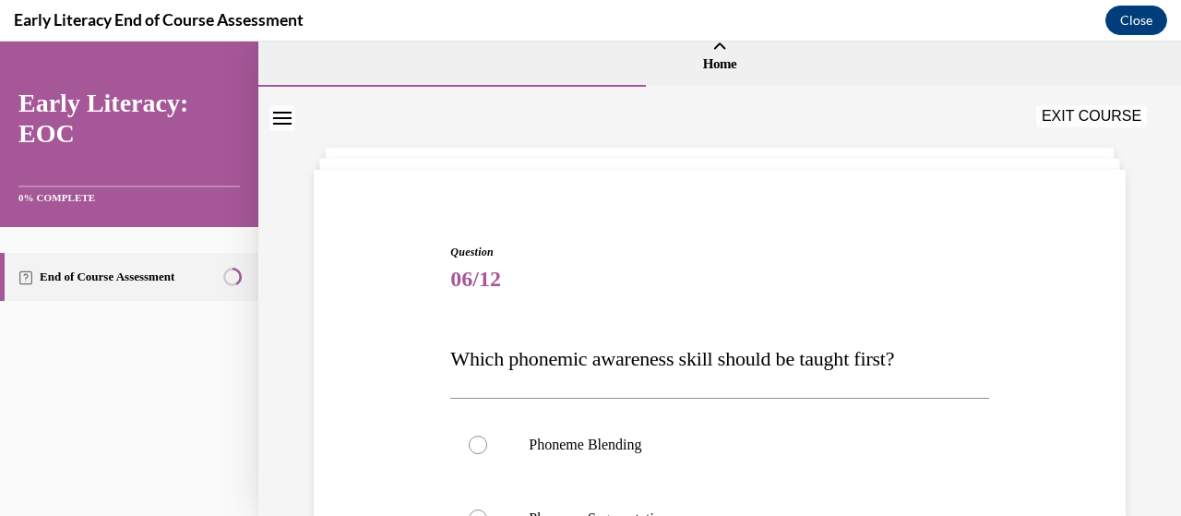
scroll to position [292, 0]
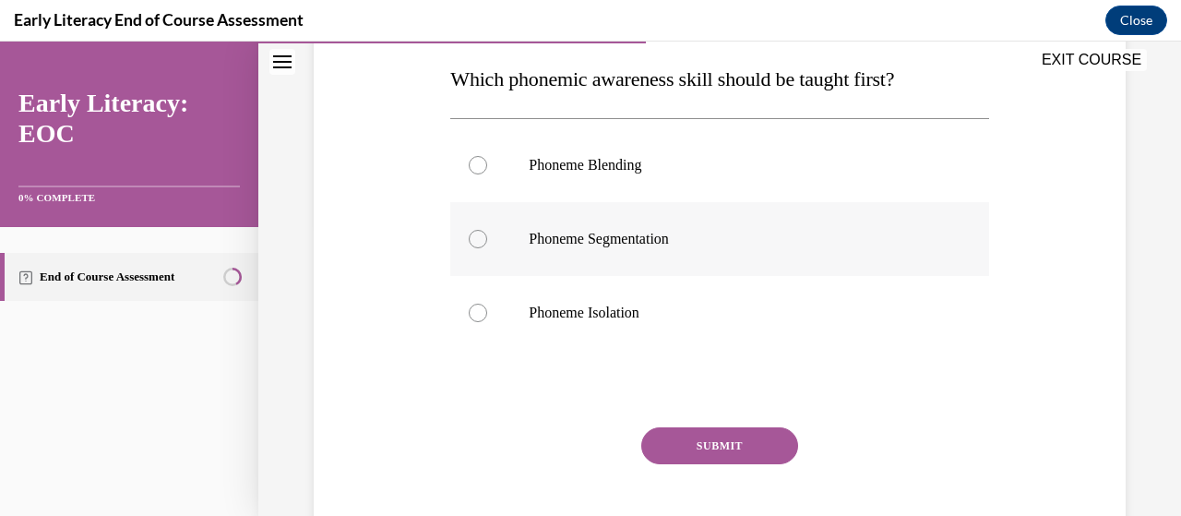
click at [480, 238] on div at bounding box center [478, 239] width 18 height 18
click at [704, 434] on button "SUBMIT" at bounding box center [719, 445] width 157 height 37
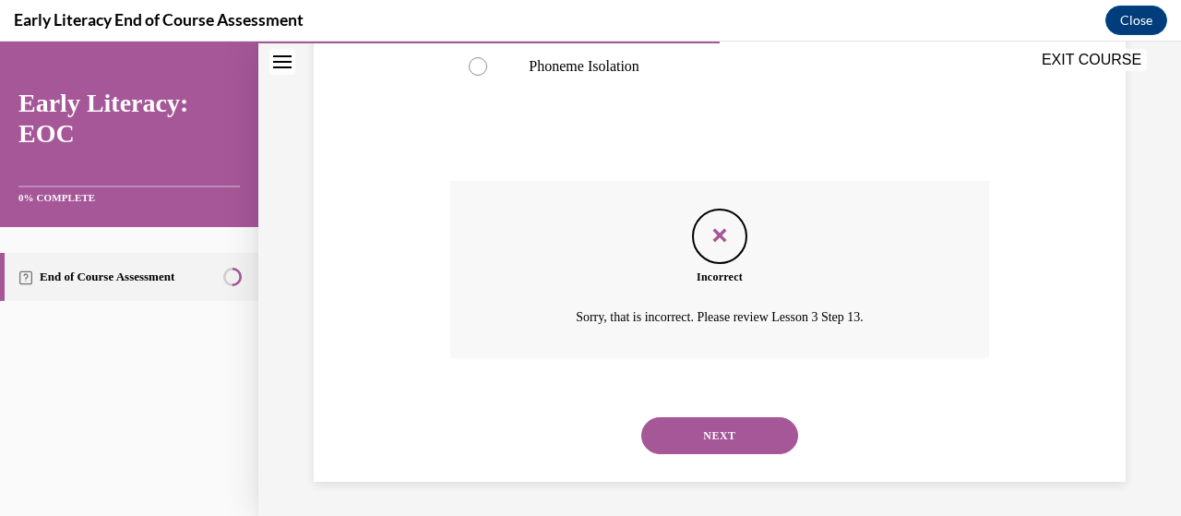
scroll to position [541, 0]
click at [748, 433] on button "NEXT" at bounding box center [719, 433] width 157 height 37
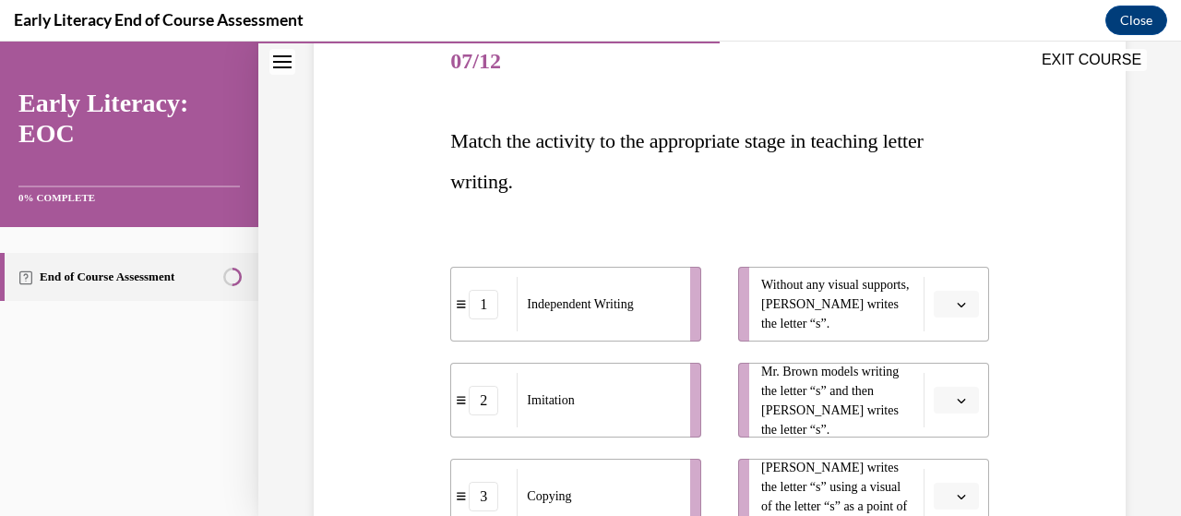
scroll to position [255, 0]
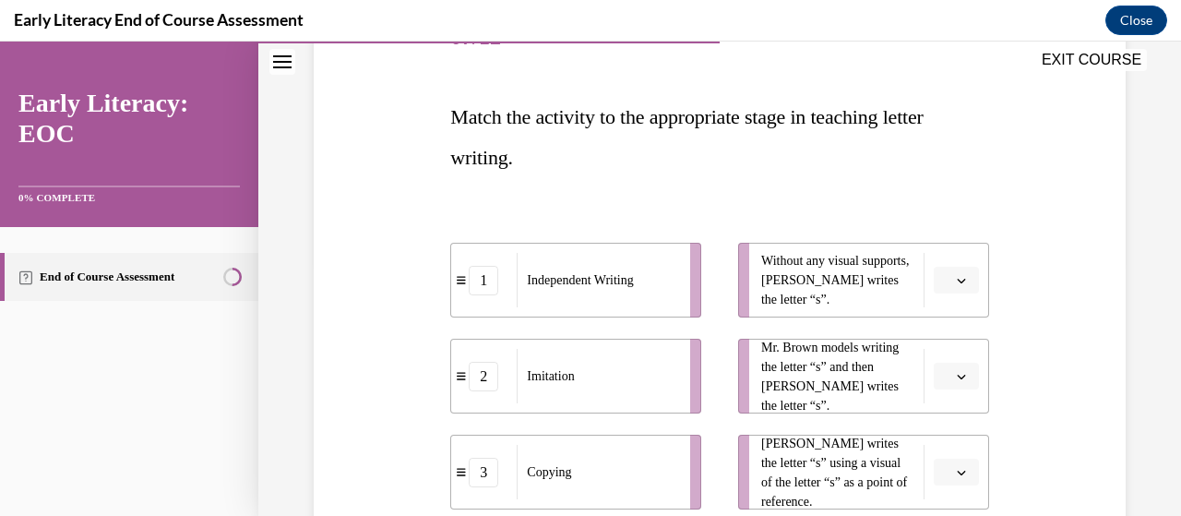
click at [957, 277] on icon "button" at bounding box center [961, 280] width 9 height 9
click at [939, 357] on span "1" at bounding box center [937, 357] width 6 height 15
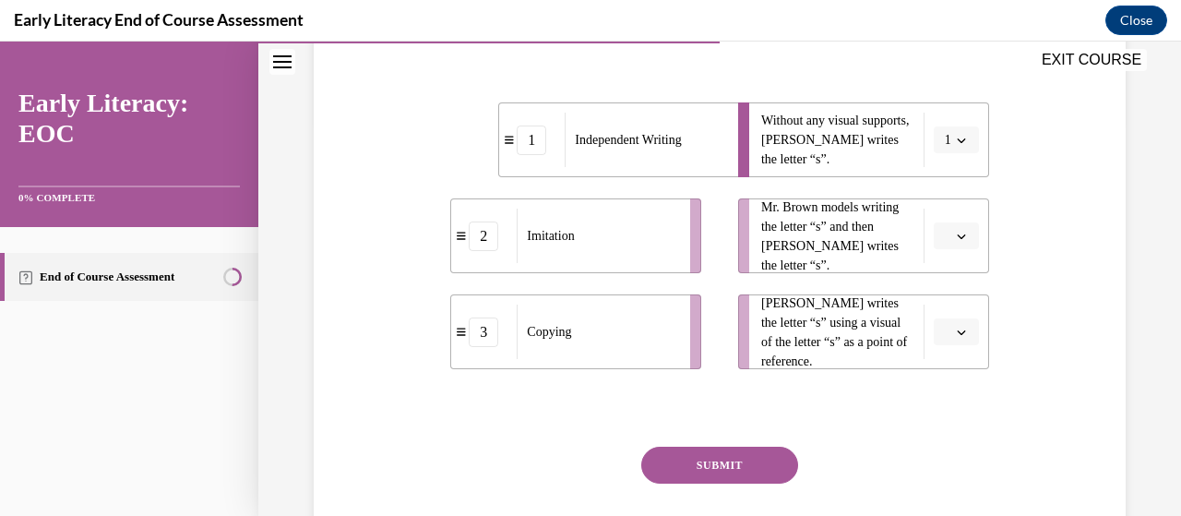
scroll to position [398, 0]
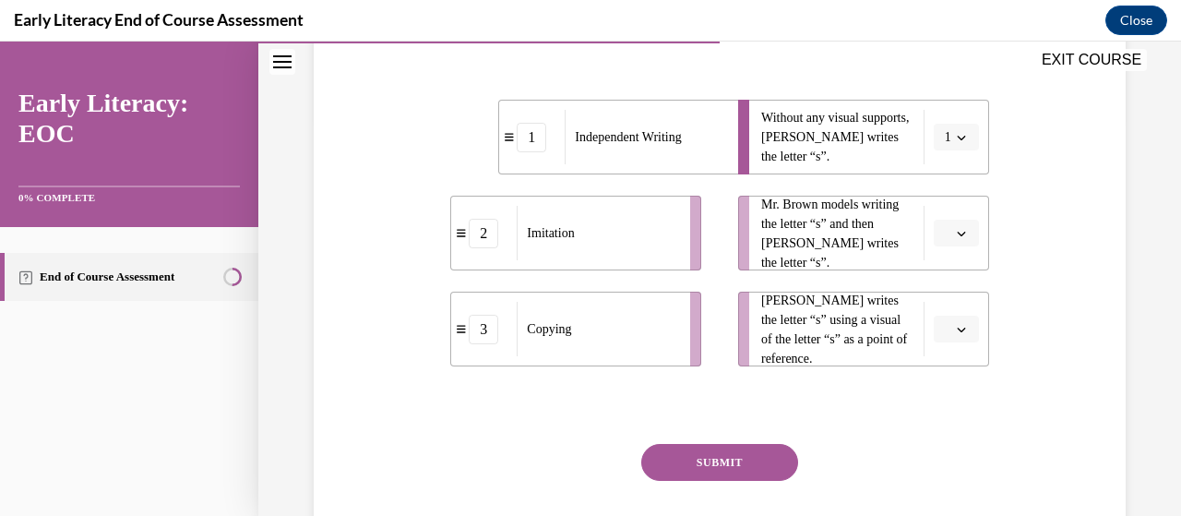
click at [957, 329] on icon "button" at bounding box center [961, 329] width 8 height 5
click at [945, 490] on div "3" at bounding box center [941, 480] width 45 height 37
click at [957, 235] on icon "button" at bounding box center [961, 233] width 9 height 9
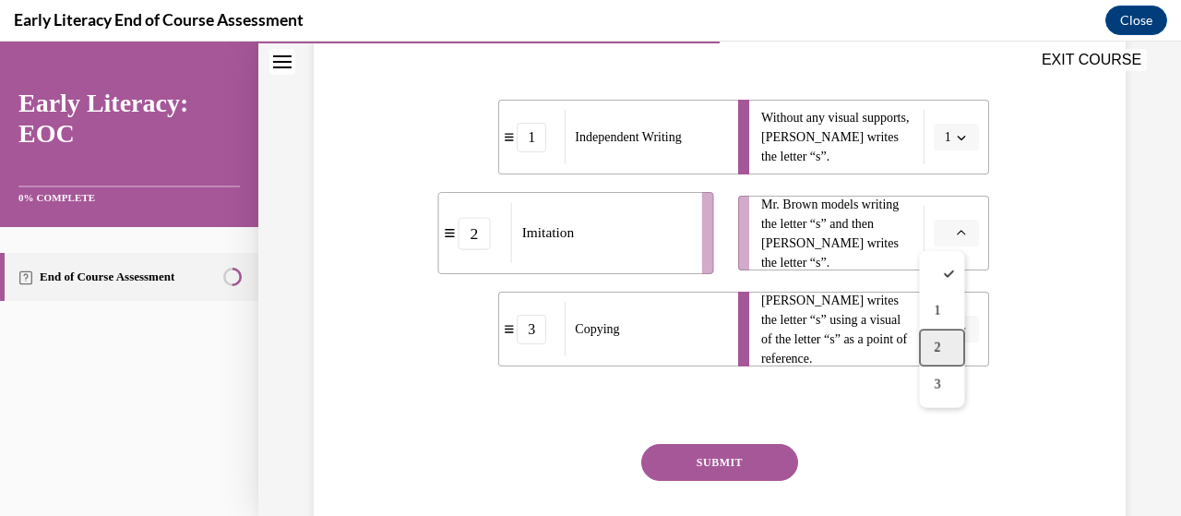
click at [932, 352] on div "2" at bounding box center [941, 347] width 45 height 37
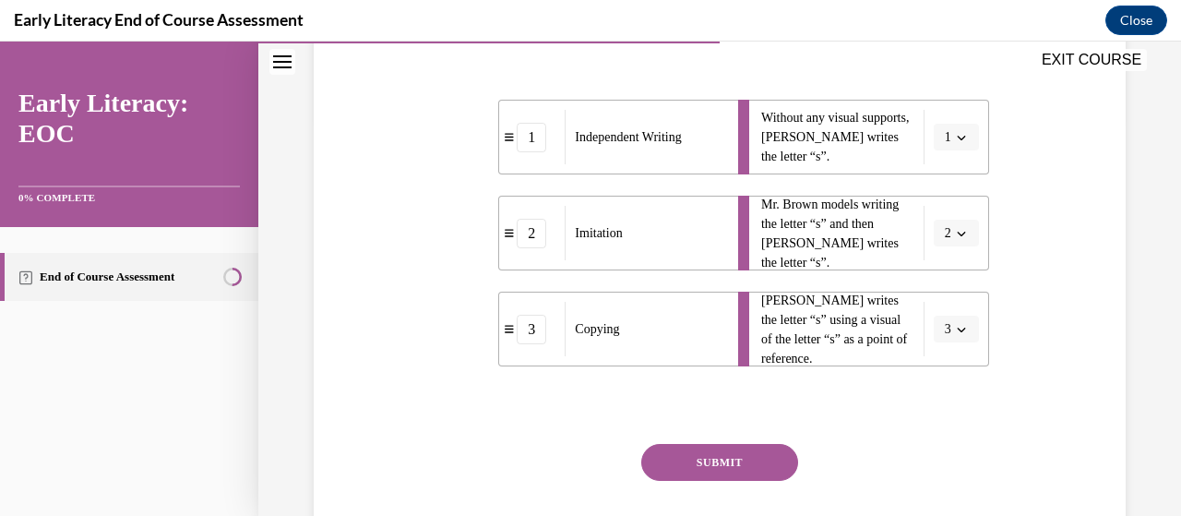
click at [708, 456] on button "SUBMIT" at bounding box center [719, 462] width 157 height 37
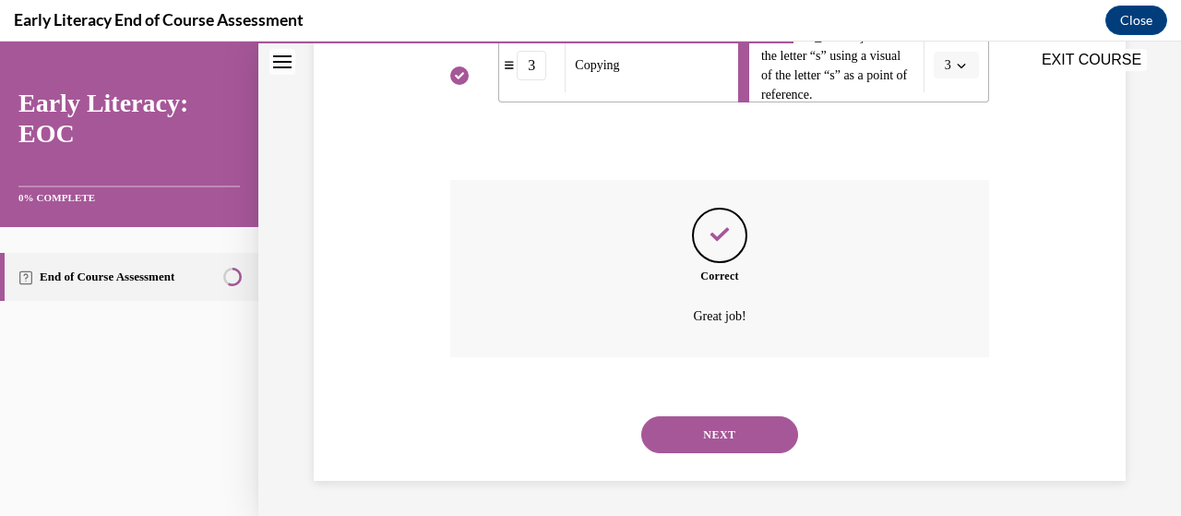
scroll to position [662, 0]
click at [758, 430] on button "NEXT" at bounding box center [719, 433] width 157 height 37
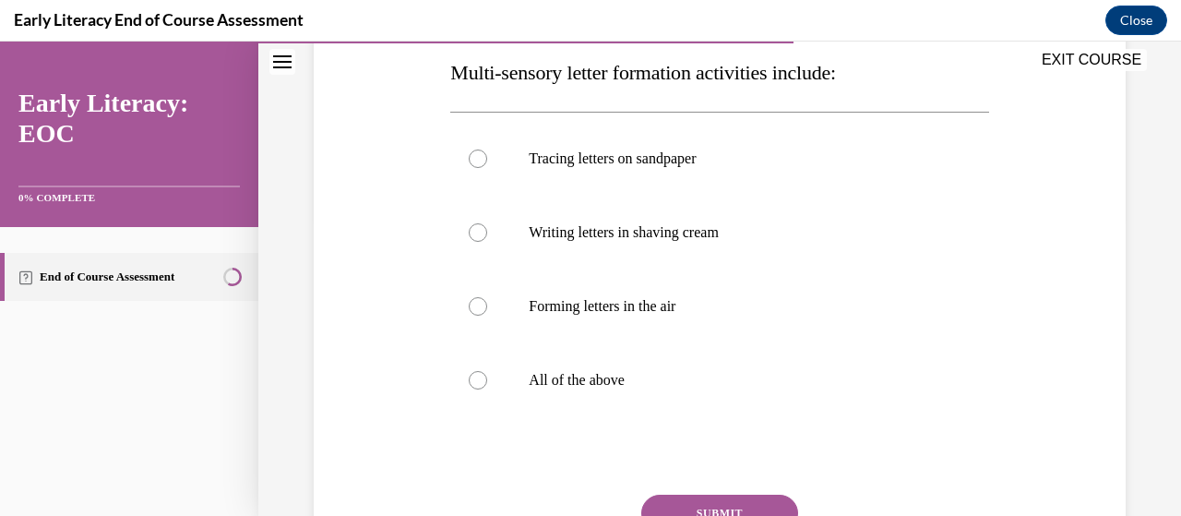
scroll to position [346, 0]
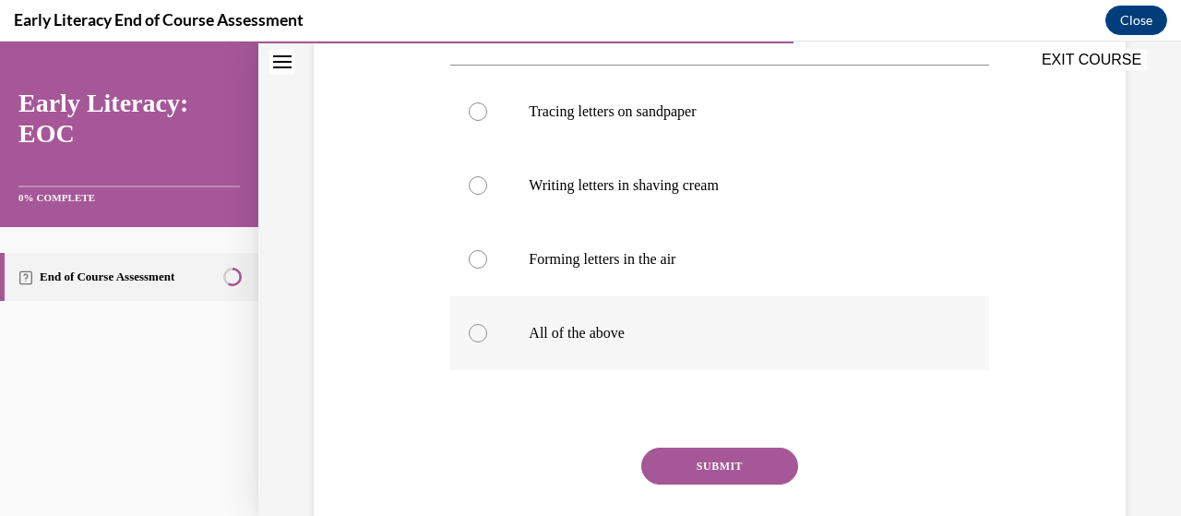
click at [463, 333] on div at bounding box center [719, 333] width 538 height 74
click at [714, 460] on button "SUBMIT" at bounding box center [719, 465] width 157 height 37
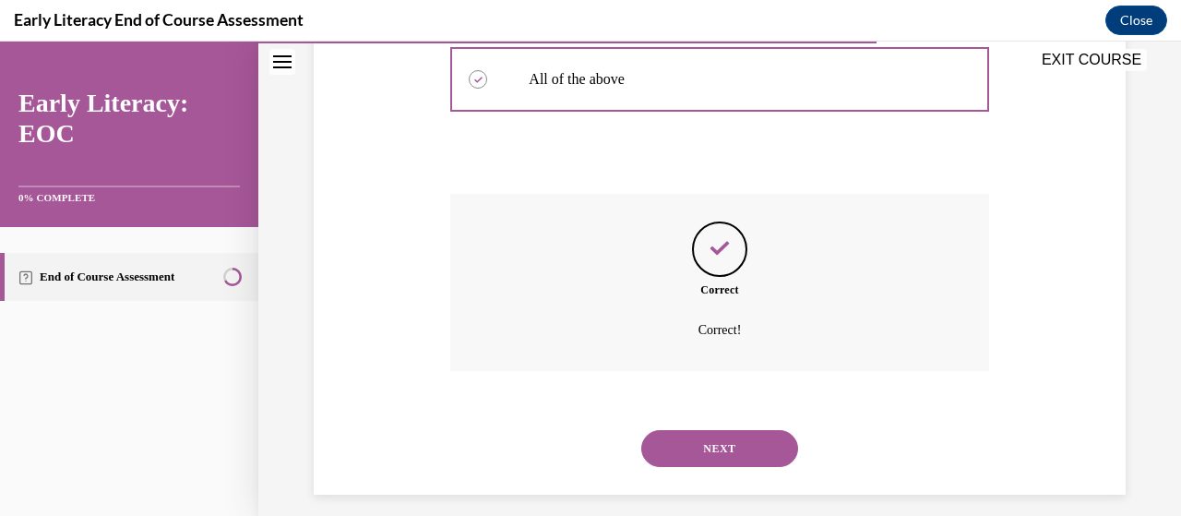
scroll to position [614, 0]
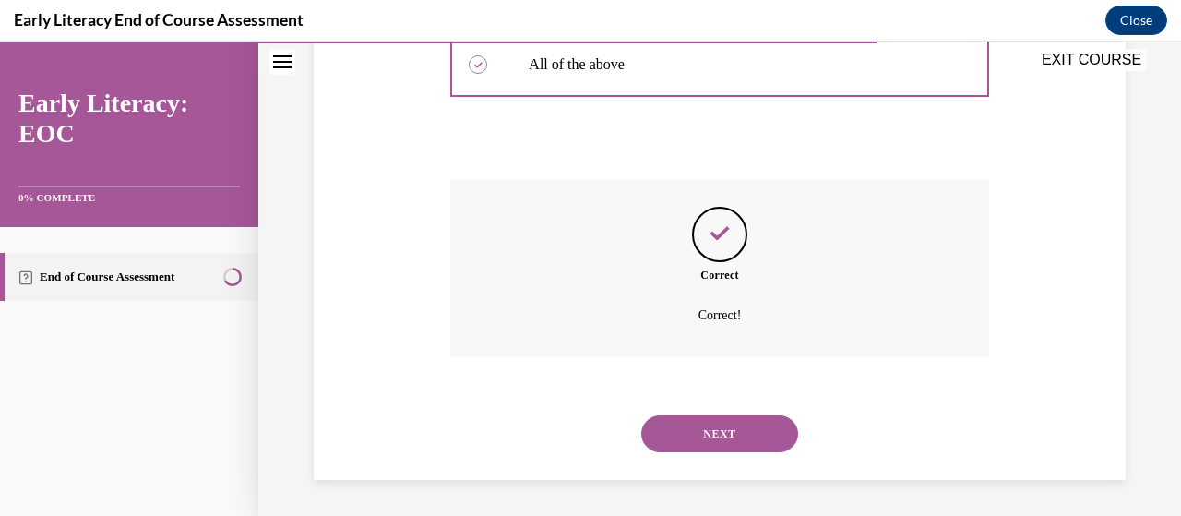
click at [724, 428] on button "NEXT" at bounding box center [719, 433] width 157 height 37
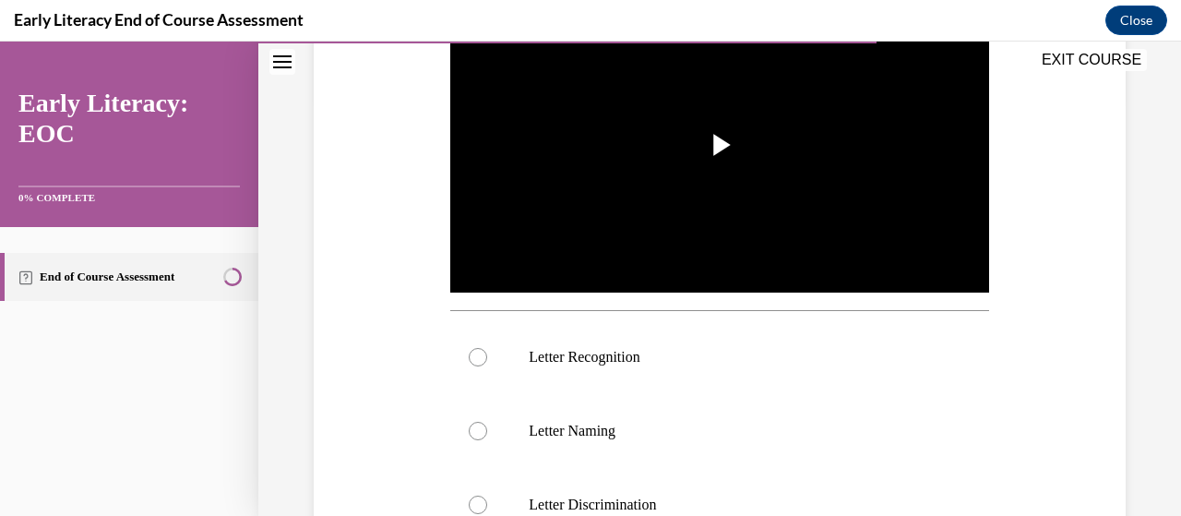
scroll to position [432, 0]
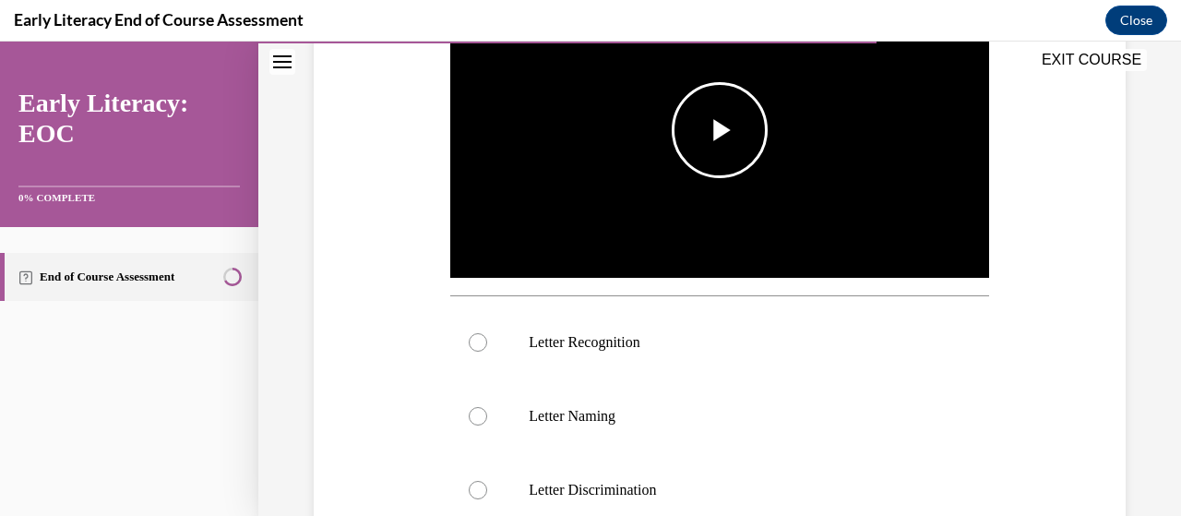
click at [719, 130] on span "Video player" at bounding box center [719, 130] width 0 height 0
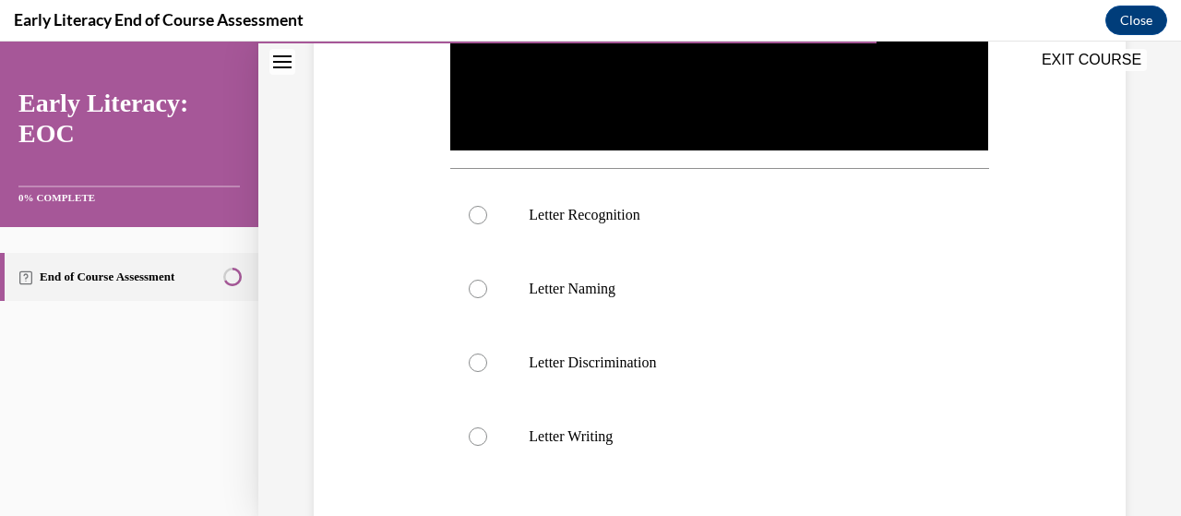
scroll to position [565, 0]
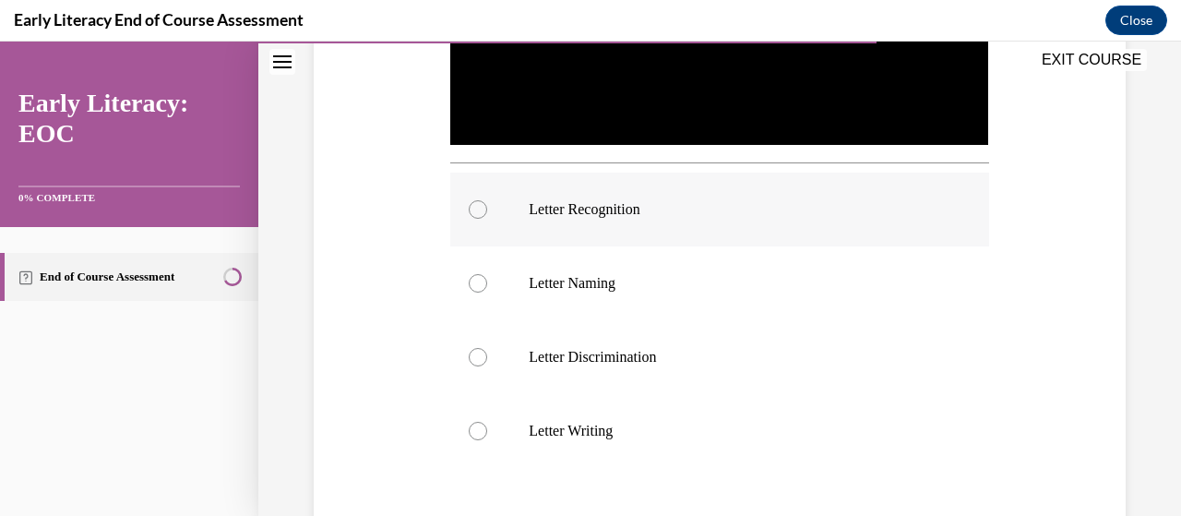
click at [478, 200] on div at bounding box center [478, 209] width 18 height 18
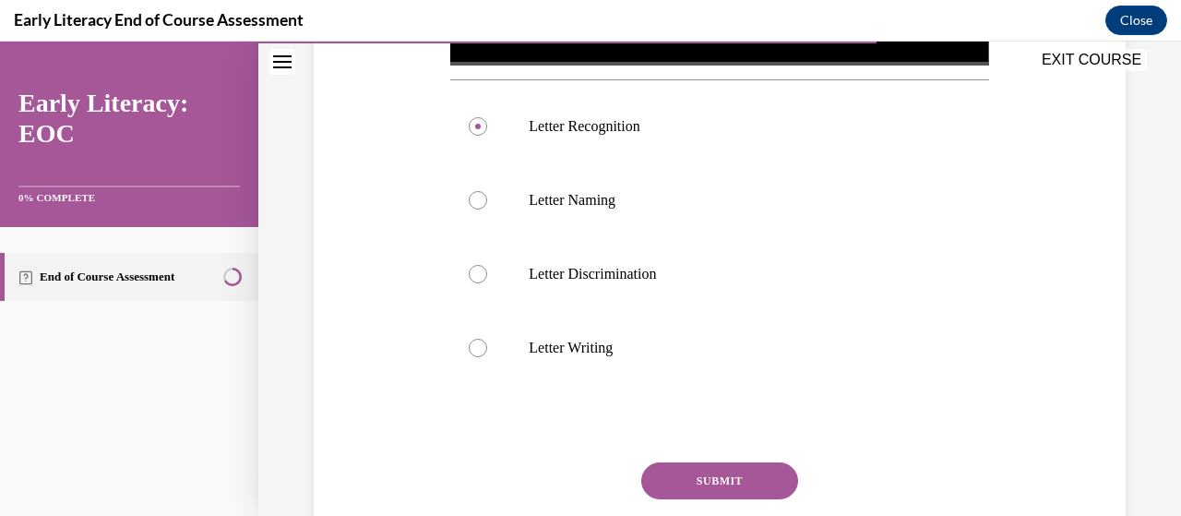
scroll to position [661, 0]
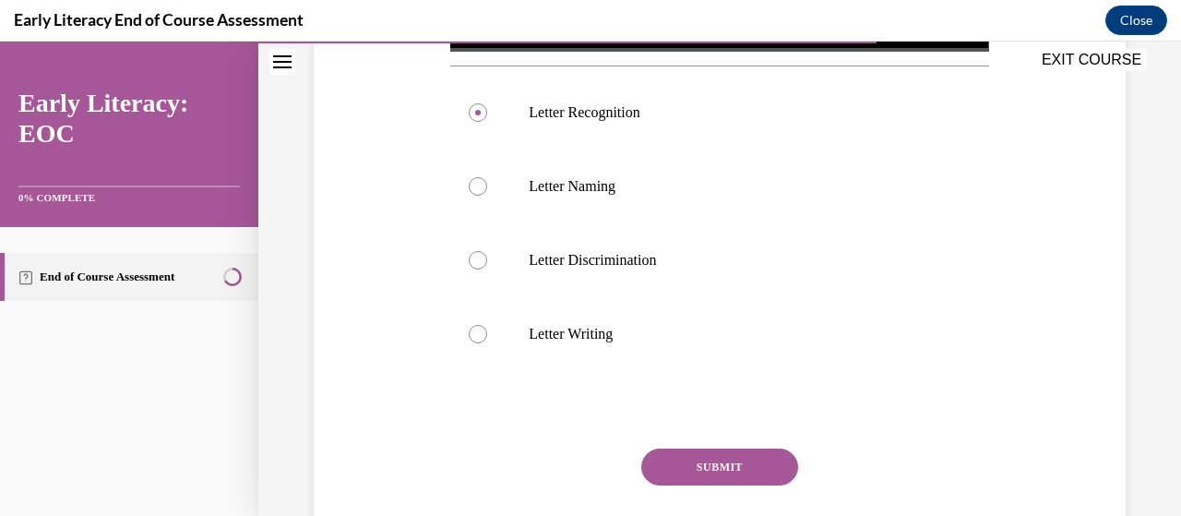
click at [686, 458] on button "SUBMIT" at bounding box center [719, 466] width 157 height 37
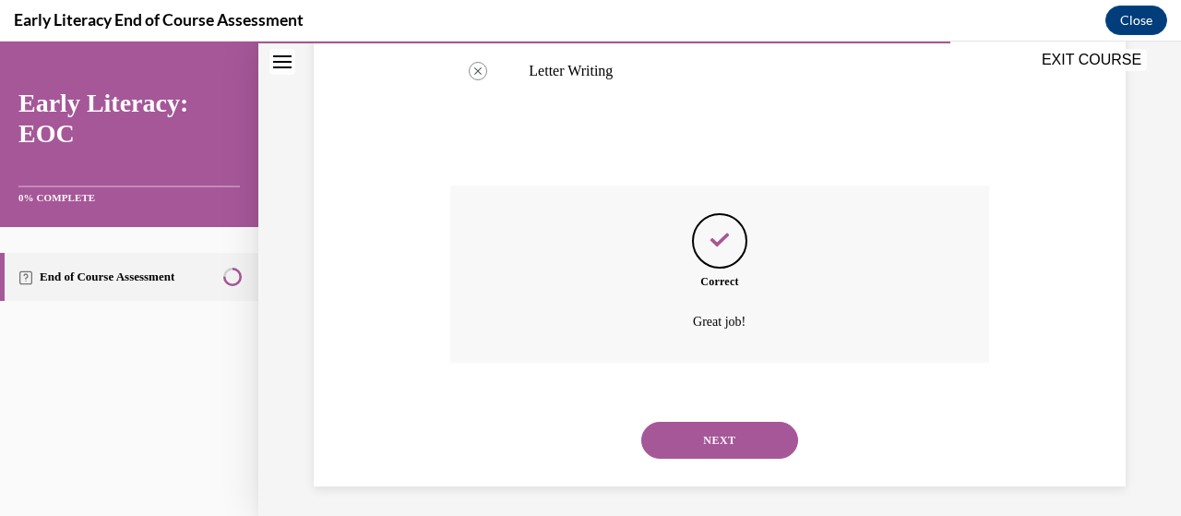
scroll to position [925, 0]
click at [709, 428] on button "NEXT" at bounding box center [719, 439] width 157 height 37
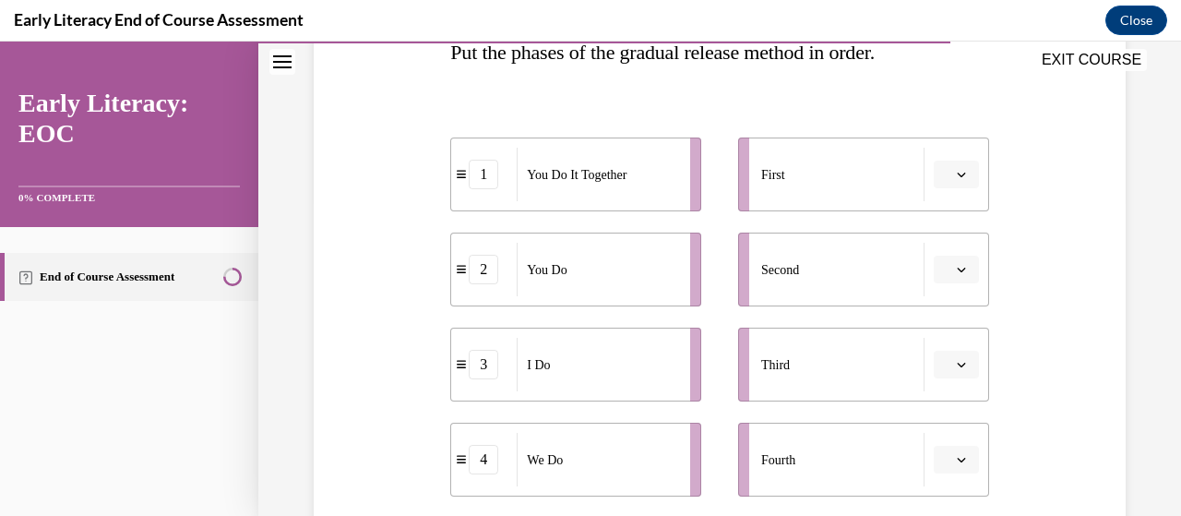
scroll to position [329, 0]
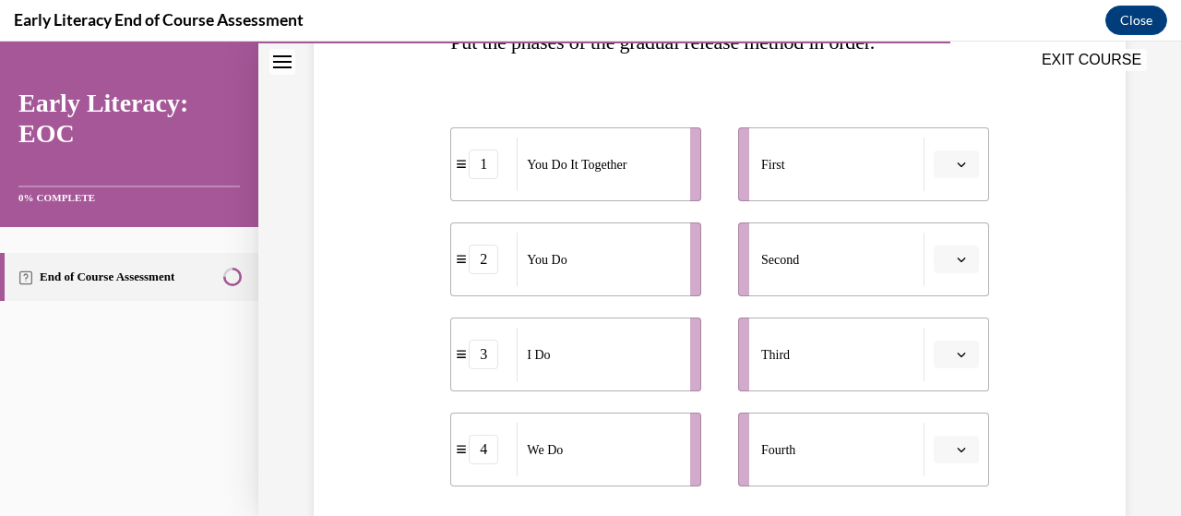
click at [957, 164] on icon "button" at bounding box center [961, 164] width 9 height 9
click at [946, 318] on div "3" at bounding box center [941, 315] width 45 height 37
click at [955, 262] on span "button" at bounding box center [961, 259] width 13 height 13
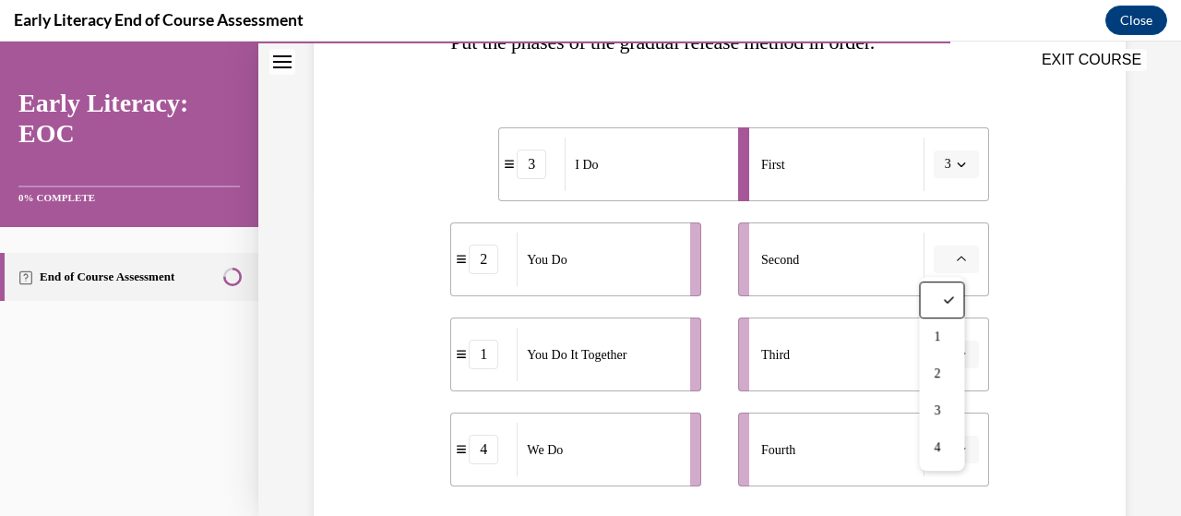
click at [955, 261] on span "button" at bounding box center [961, 259] width 13 height 13
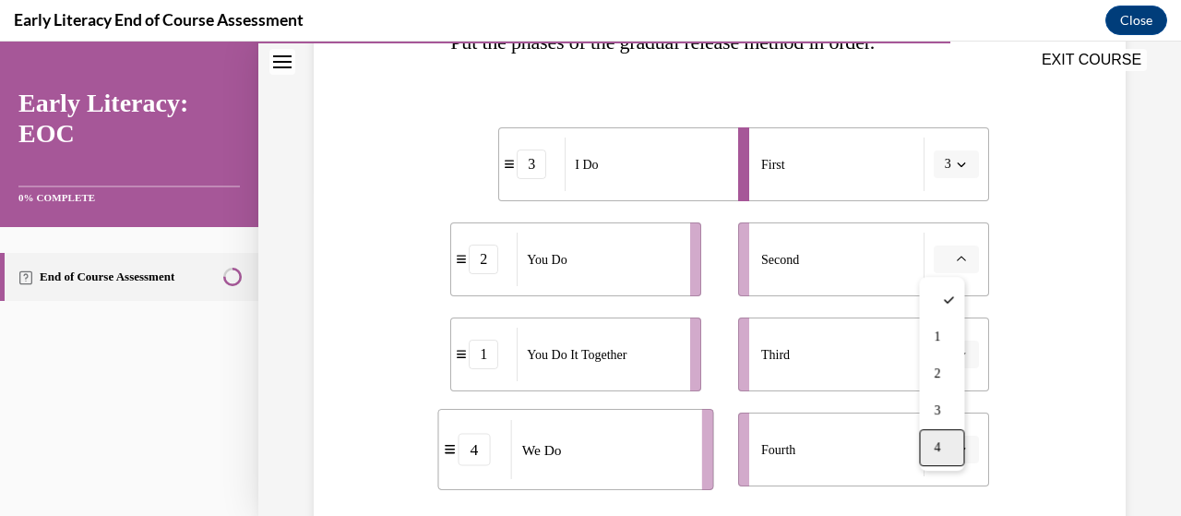
click at [936, 444] on span "4" at bounding box center [937, 447] width 6 height 15
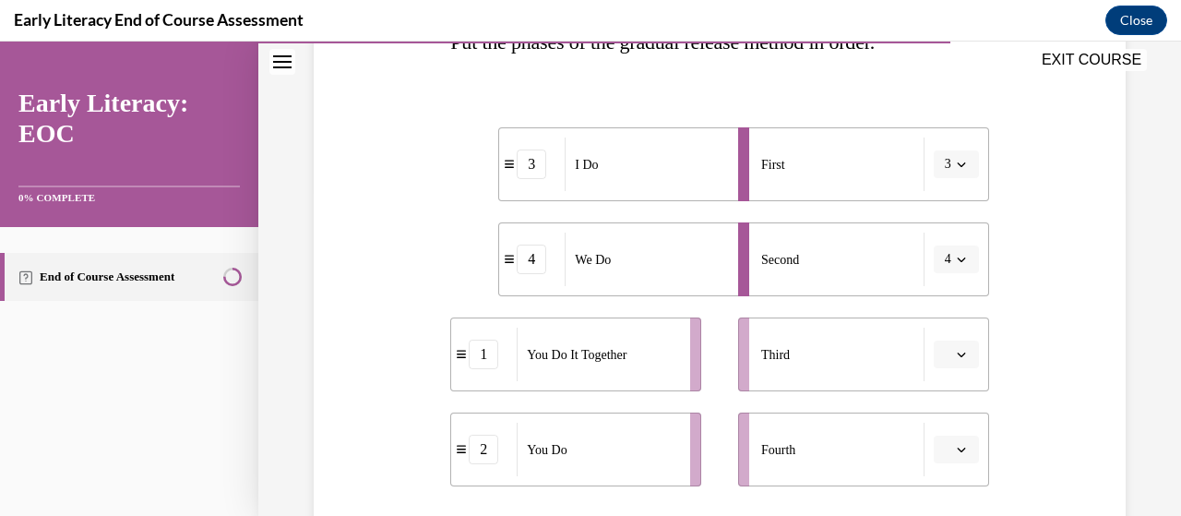
click at [957, 348] on button "button" at bounding box center [956, 354] width 45 height 28
click at [945, 192] on div "1" at bounding box center [941, 202] width 45 height 37
click at [957, 446] on icon "button" at bounding box center [961, 449] width 9 height 9
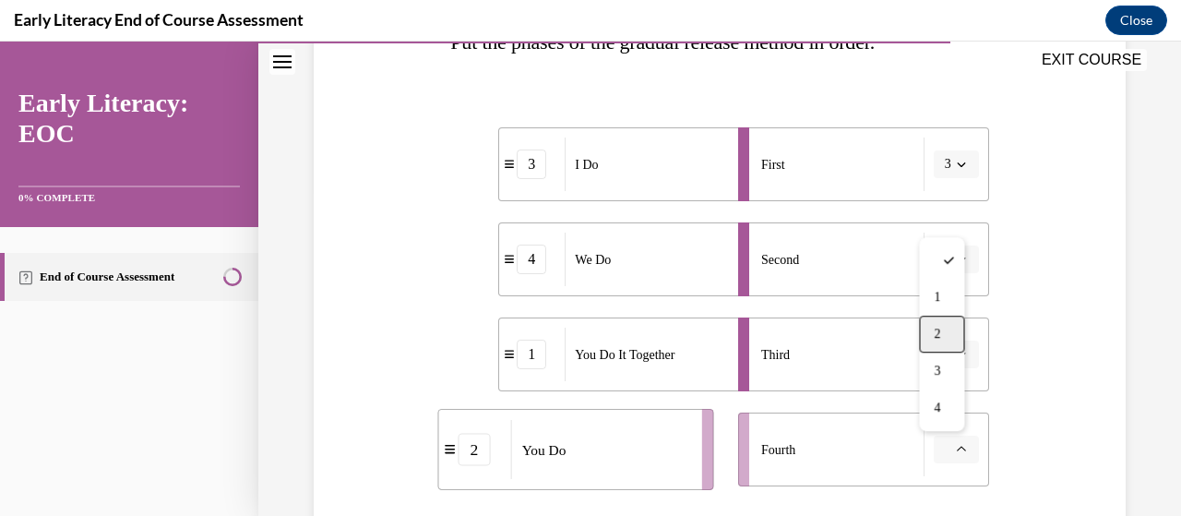
click at [939, 331] on span "2" at bounding box center [937, 334] width 6 height 15
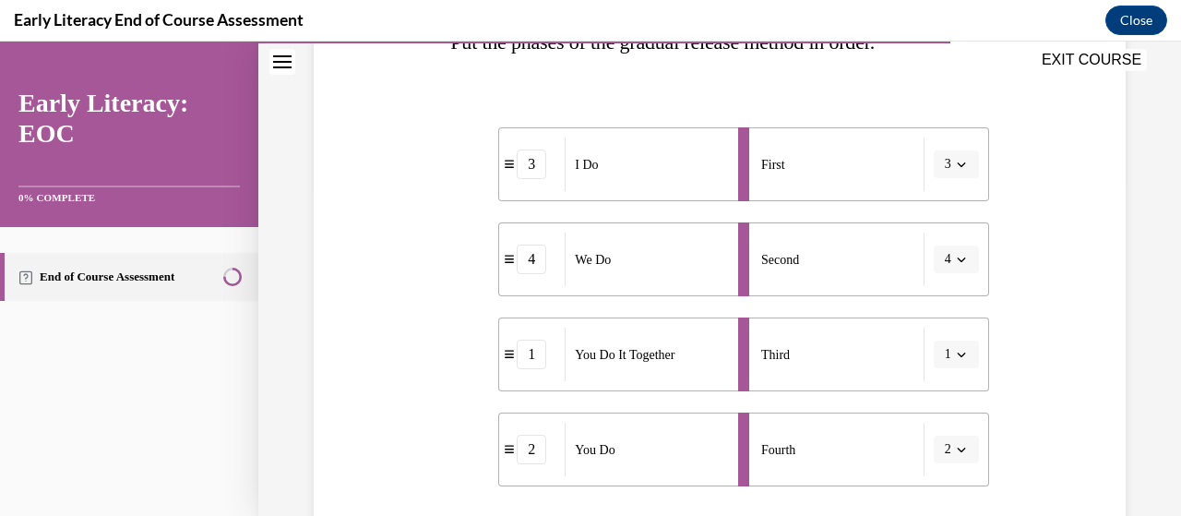
scroll to position [565, 0]
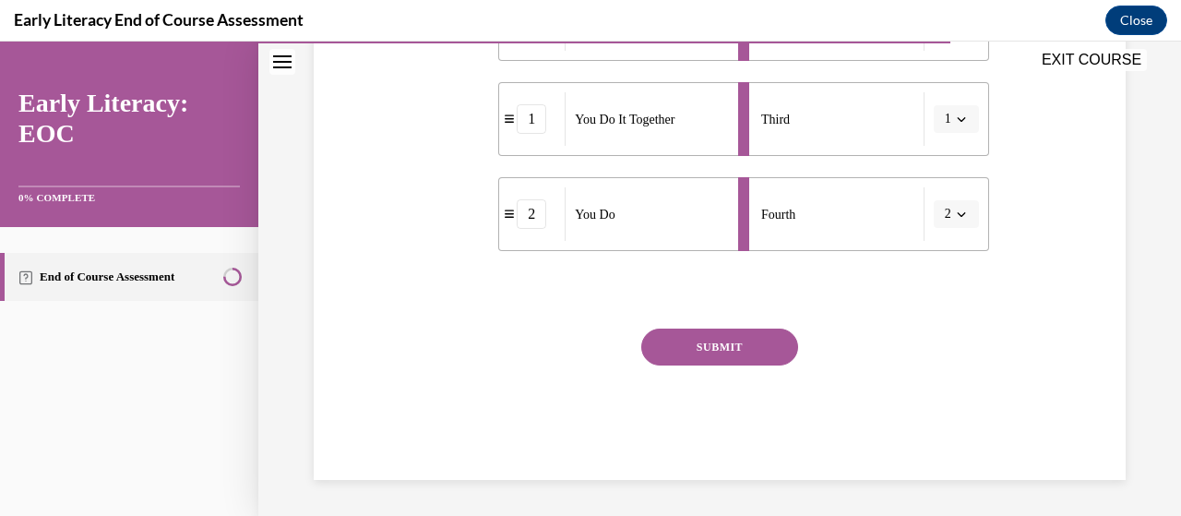
click at [763, 348] on button "SUBMIT" at bounding box center [719, 346] width 157 height 37
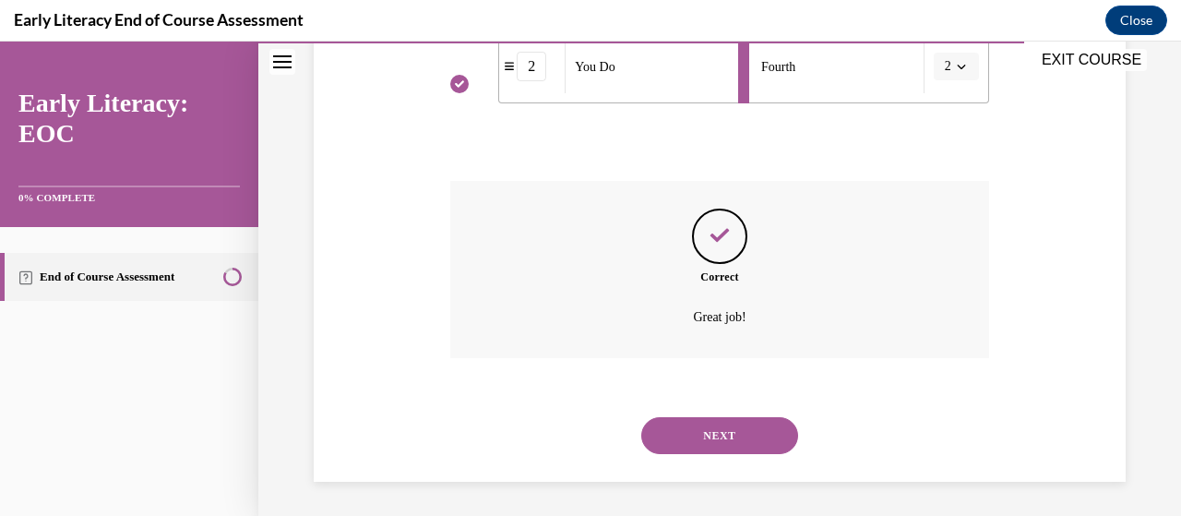
scroll to position [714, 0]
click at [732, 420] on button "NEXT" at bounding box center [719, 433] width 157 height 37
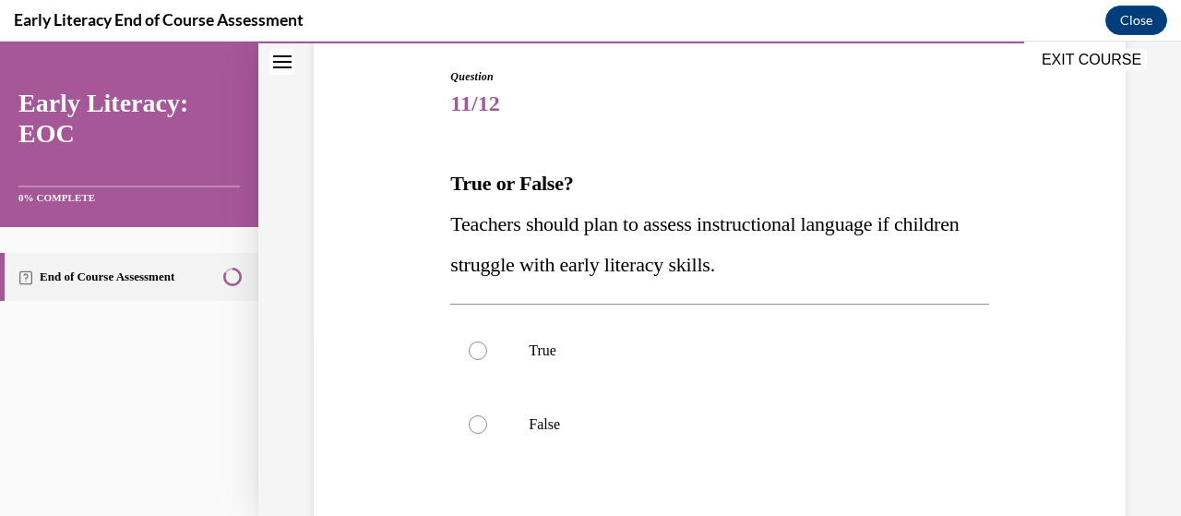
scroll to position [194, 0]
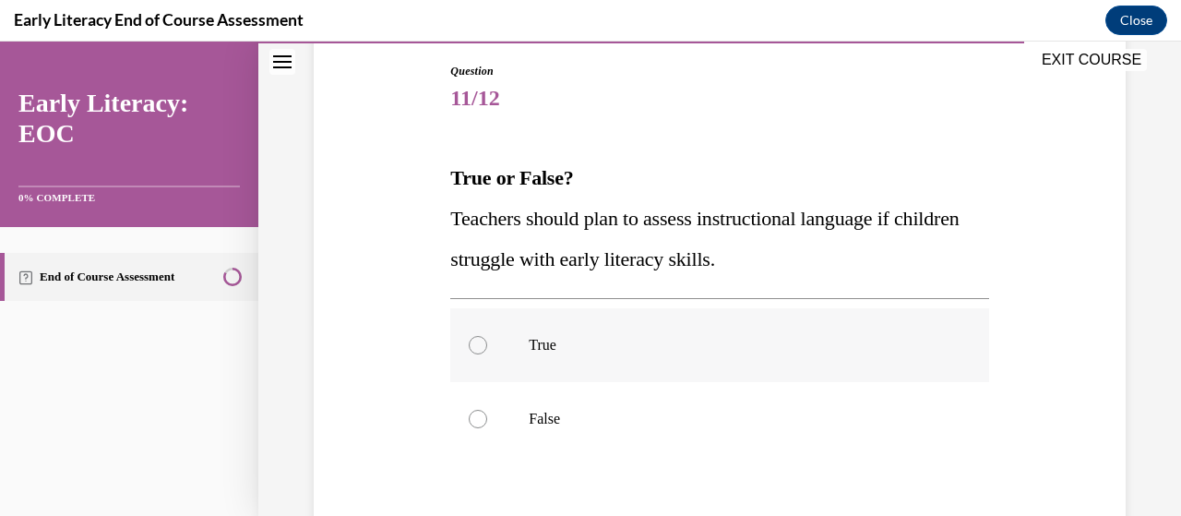
click at [476, 343] on div at bounding box center [478, 345] width 18 height 18
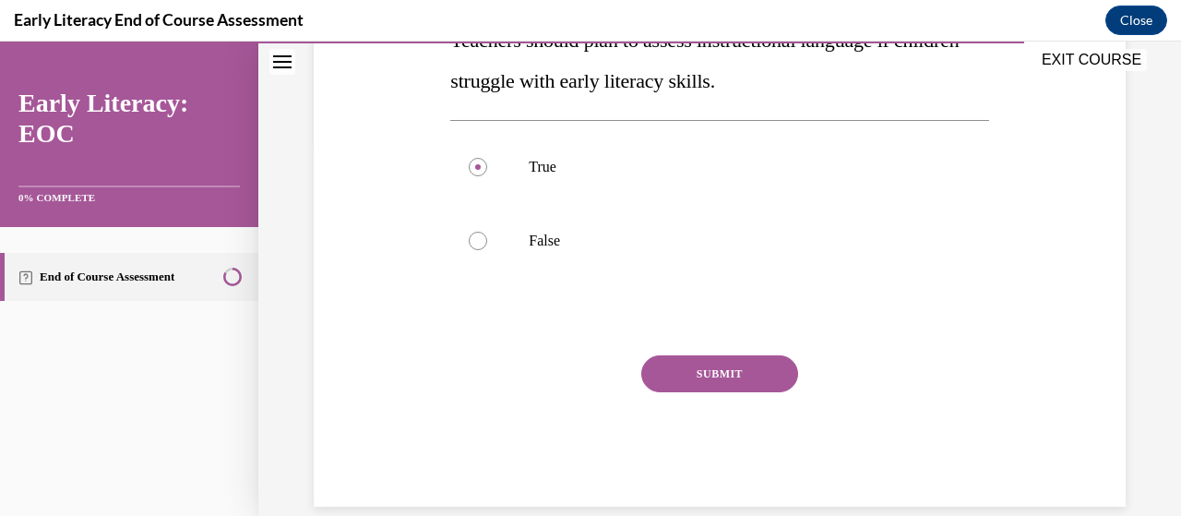
scroll to position [398, 0]
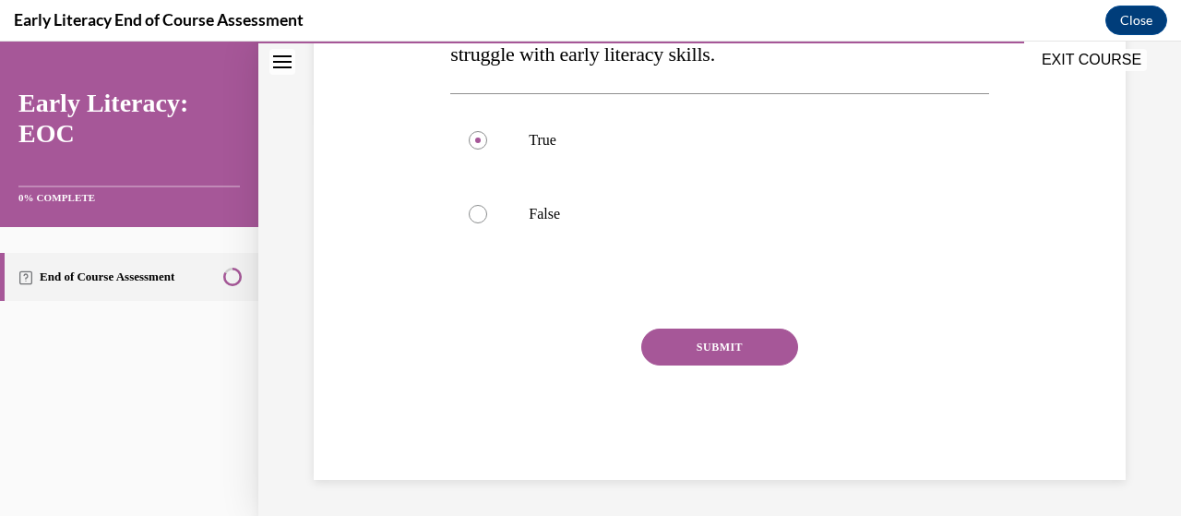
click at [708, 359] on button "SUBMIT" at bounding box center [719, 346] width 157 height 37
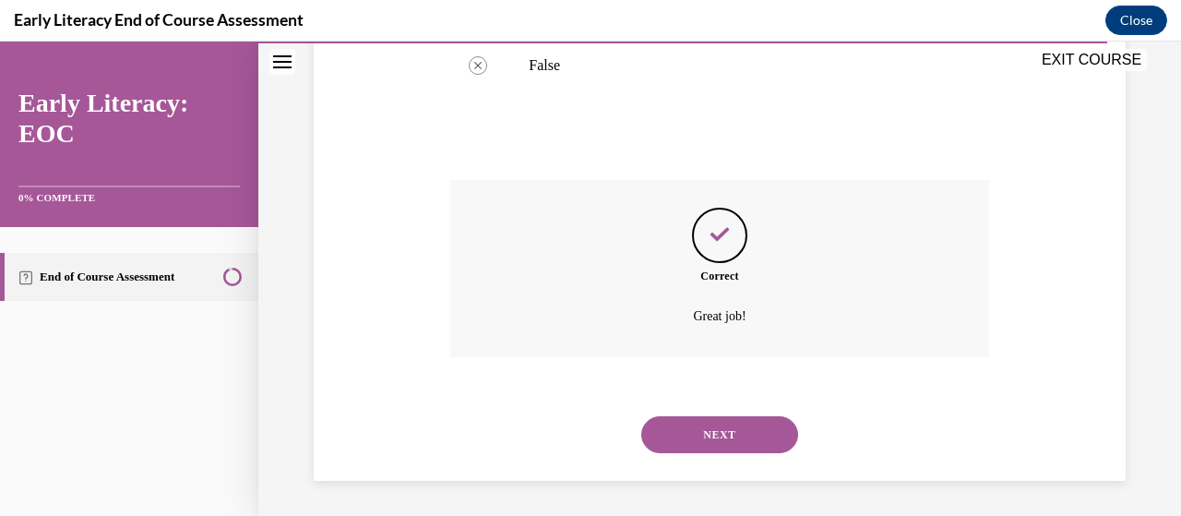
scroll to position [548, 0]
click at [725, 433] on button "NEXT" at bounding box center [719, 433] width 157 height 37
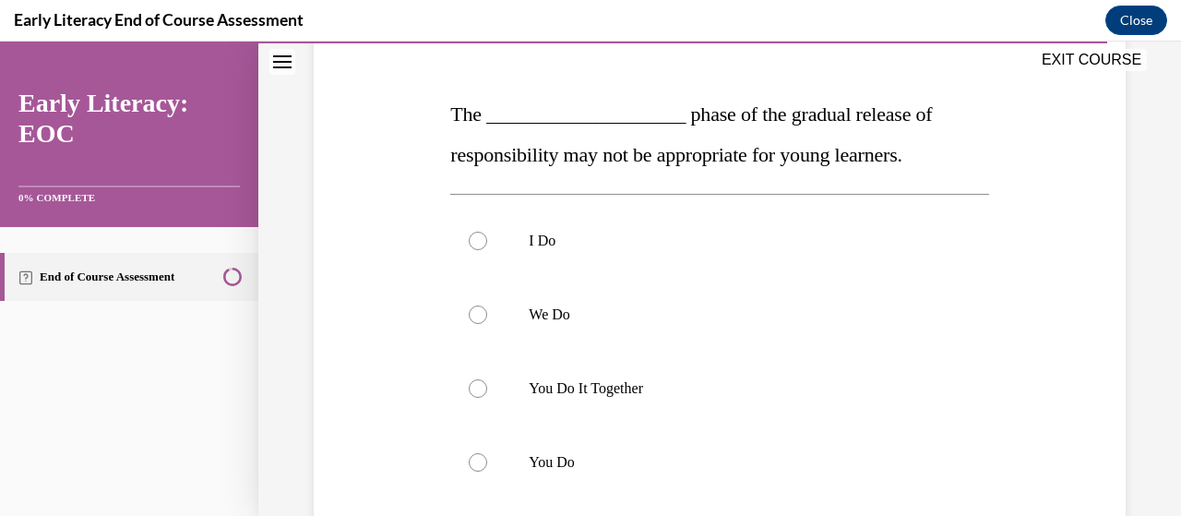
scroll to position [273, 0]
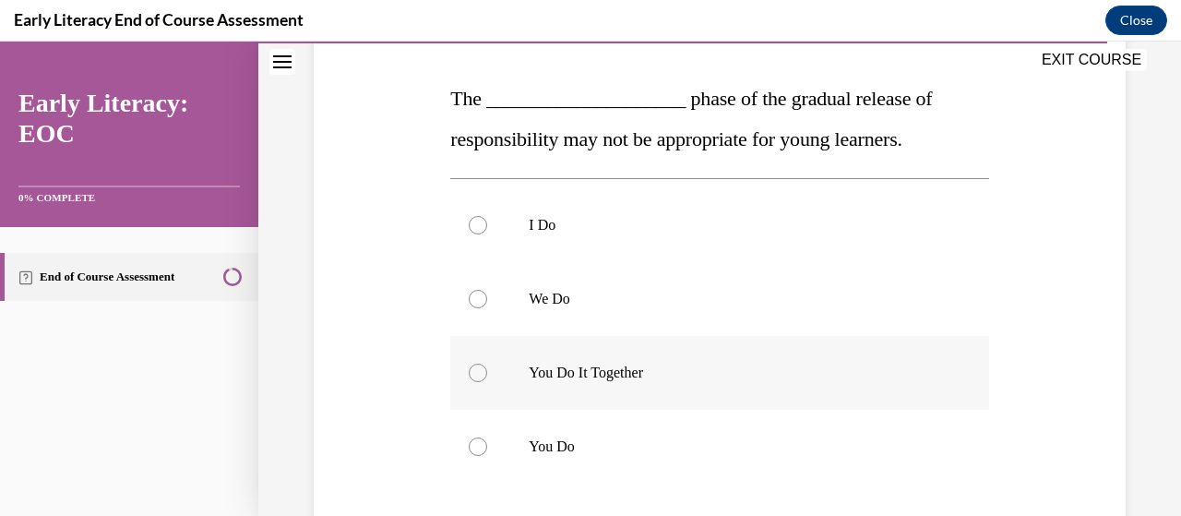
click at [479, 377] on div at bounding box center [478, 372] width 18 height 18
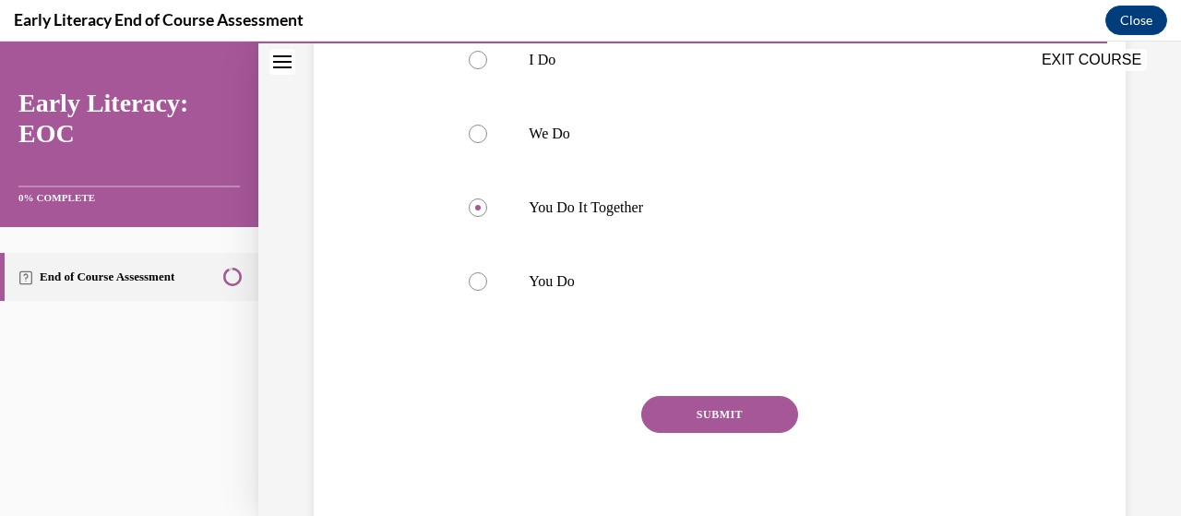
click at [708, 430] on button "SUBMIT" at bounding box center [719, 414] width 157 height 37
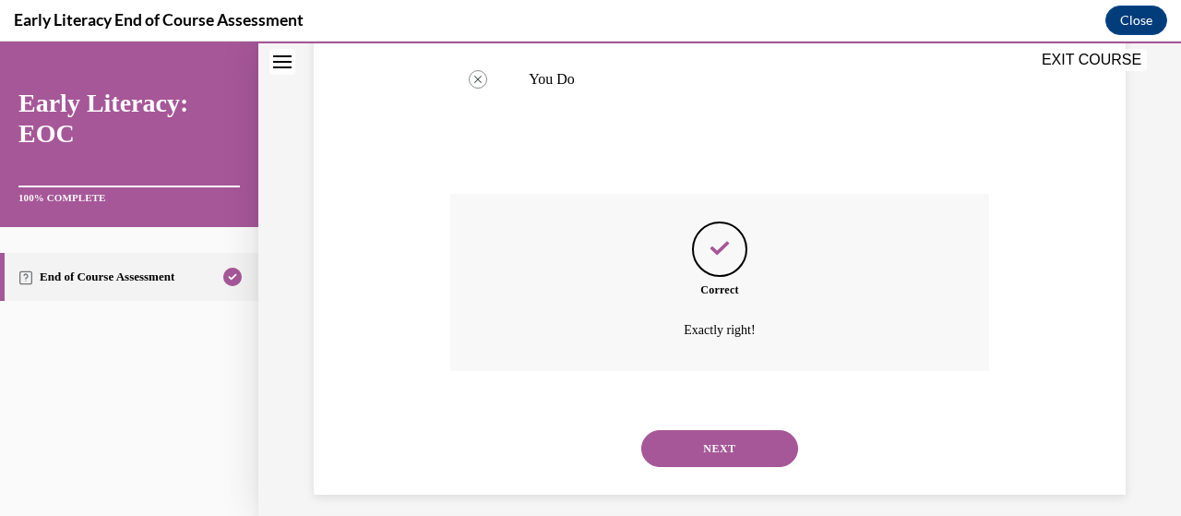
scroll to position [655, 0]
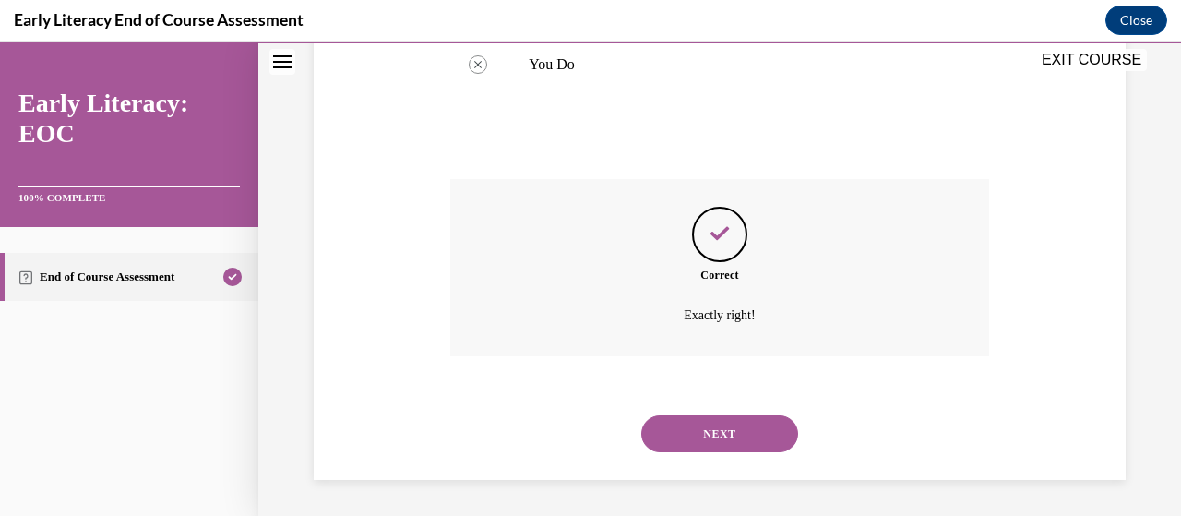
click at [764, 432] on button "NEXT" at bounding box center [719, 433] width 157 height 37
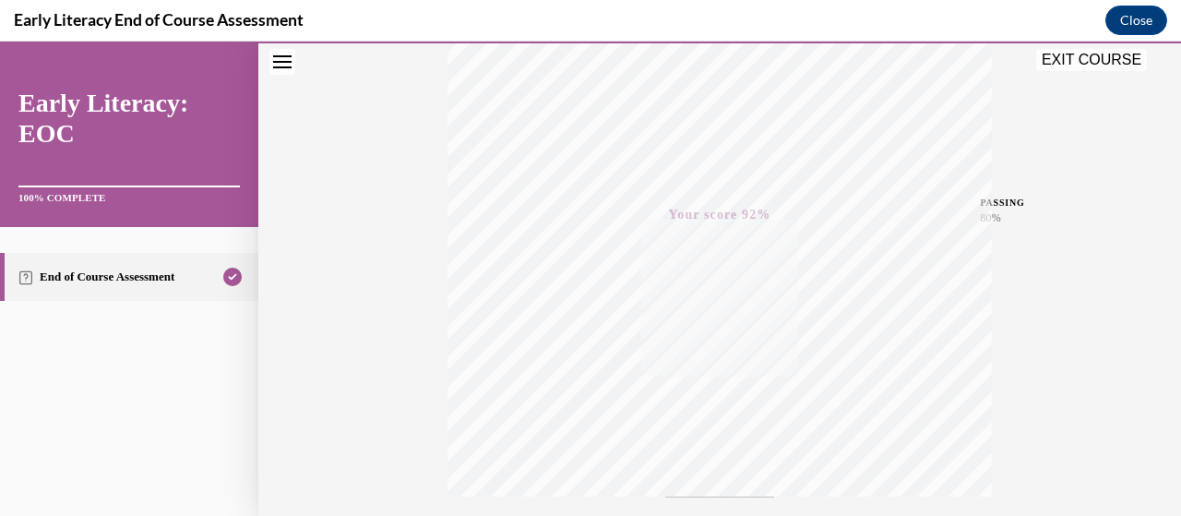
scroll to position [470, 0]
click at [1081, 62] on button "EXIT COURSE" at bounding box center [1091, 60] width 111 height 22
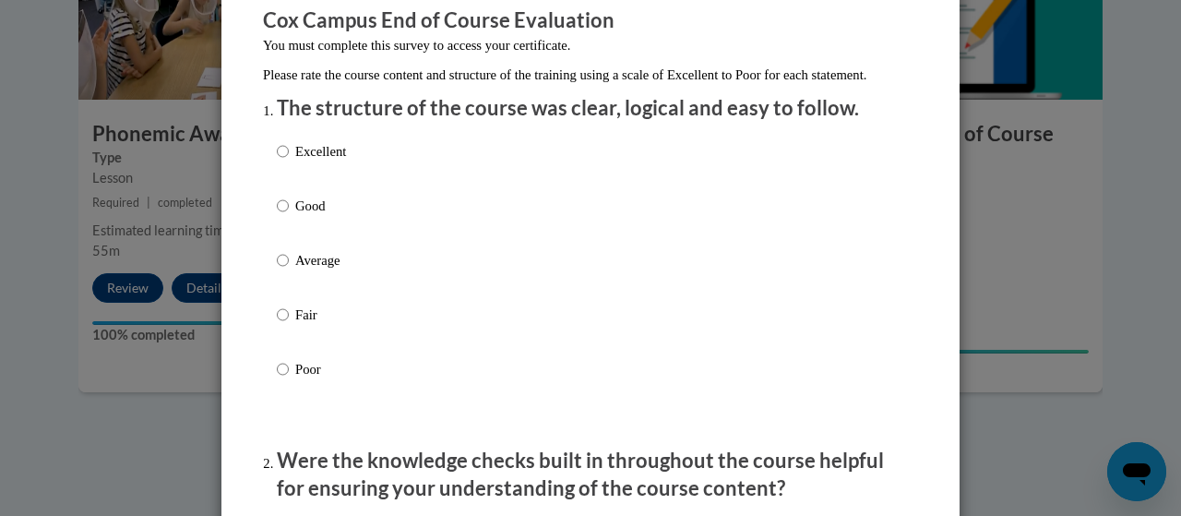
scroll to position [212, 0]
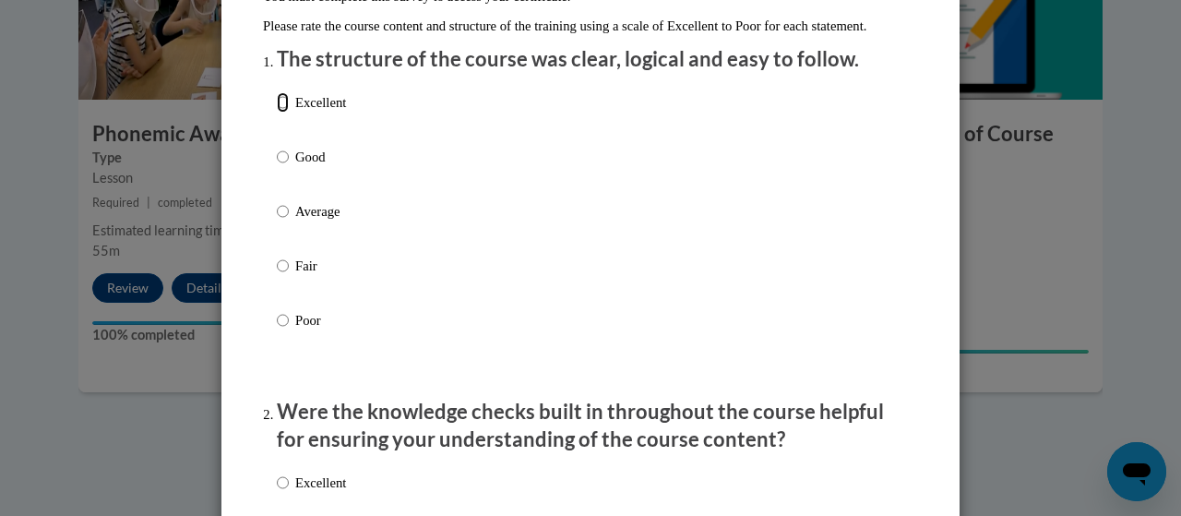
click at [277, 113] on input "Excellent" at bounding box center [283, 102] width 12 height 20
radio input "true"
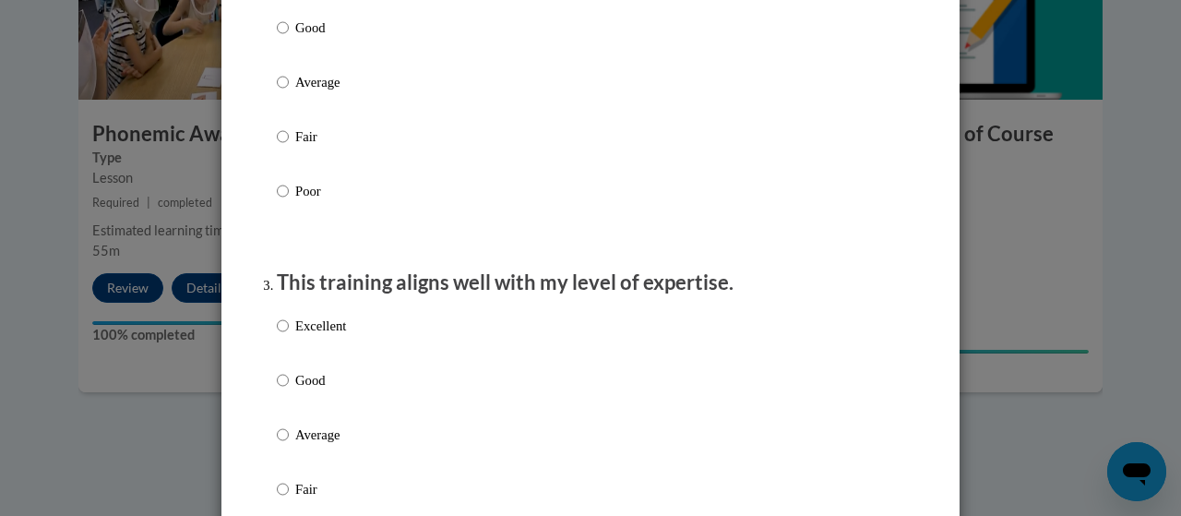
scroll to position [716, 0]
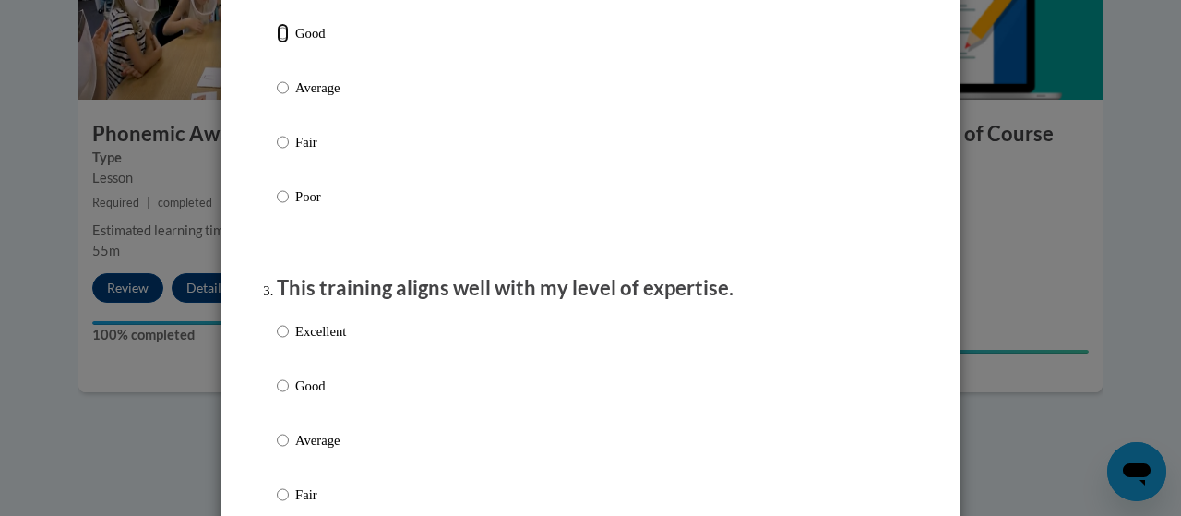
click at [280, 43] on input "Good" at bounding box center [283, 33] width 12 height 20
radio input "true"
click at [277, 396] on input "Good" at bounding box center [283, 385] width 12 height 20
radio input "true"
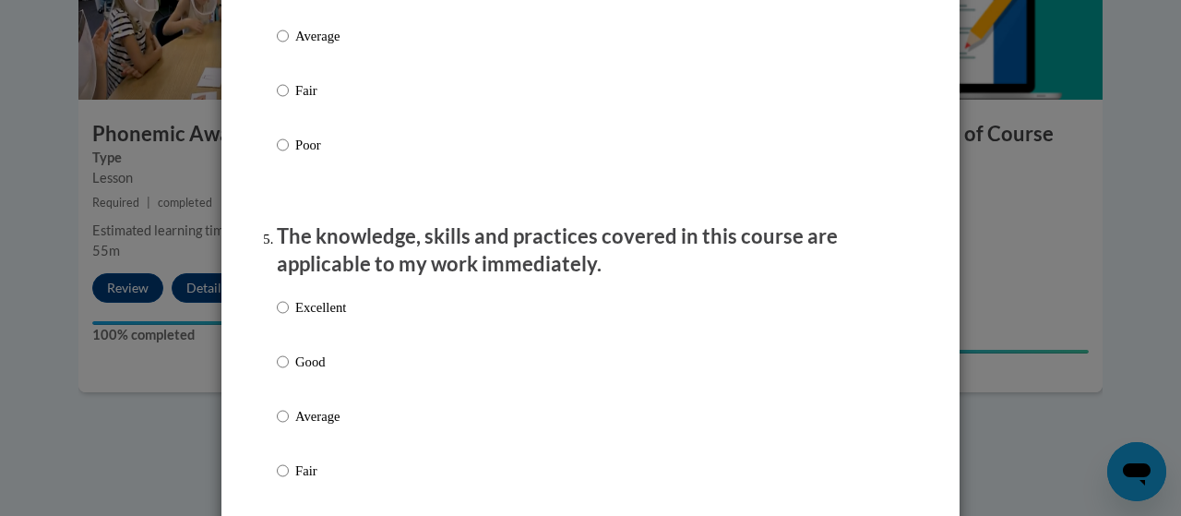
scroll to position [1325, 0]
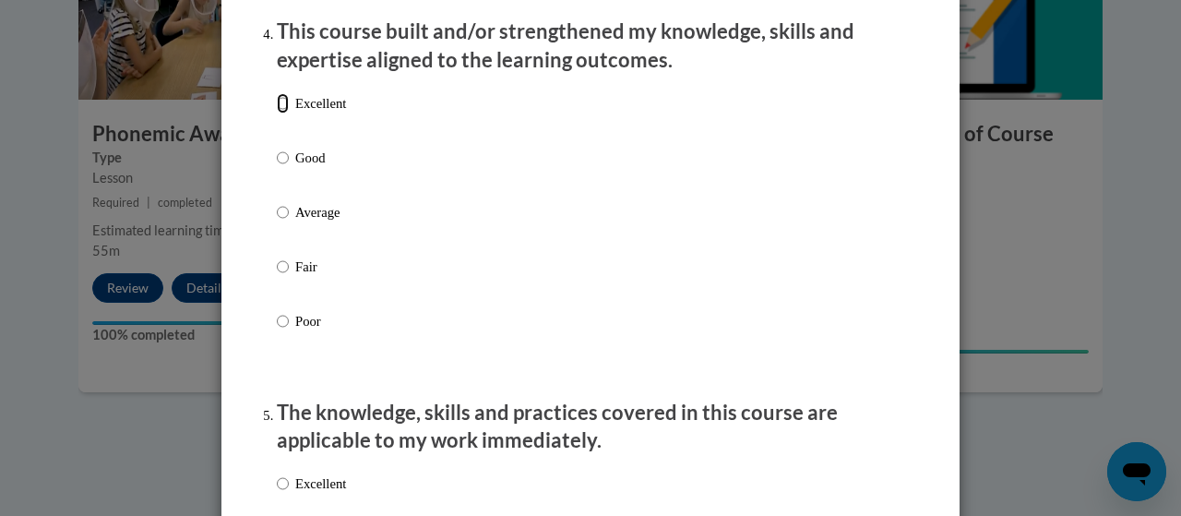
click at [277, 113] on input "Excellent" at bounding box center [283, 103] width 12 height 20
radio input "true"
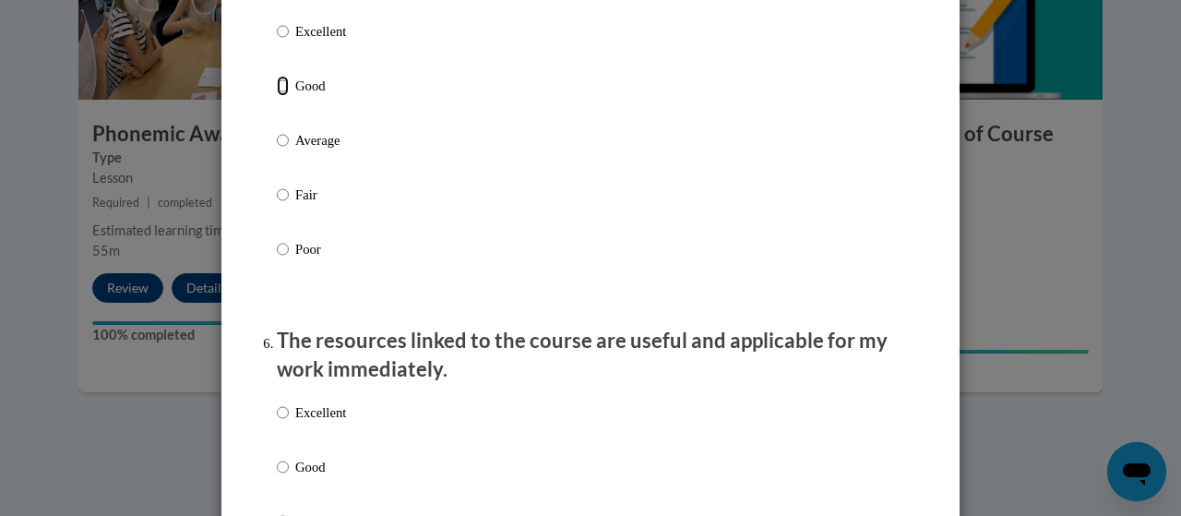
click at [279, 96] on input "Good" at bounding box center [283, 86] width 12 height 20
radio input "true"
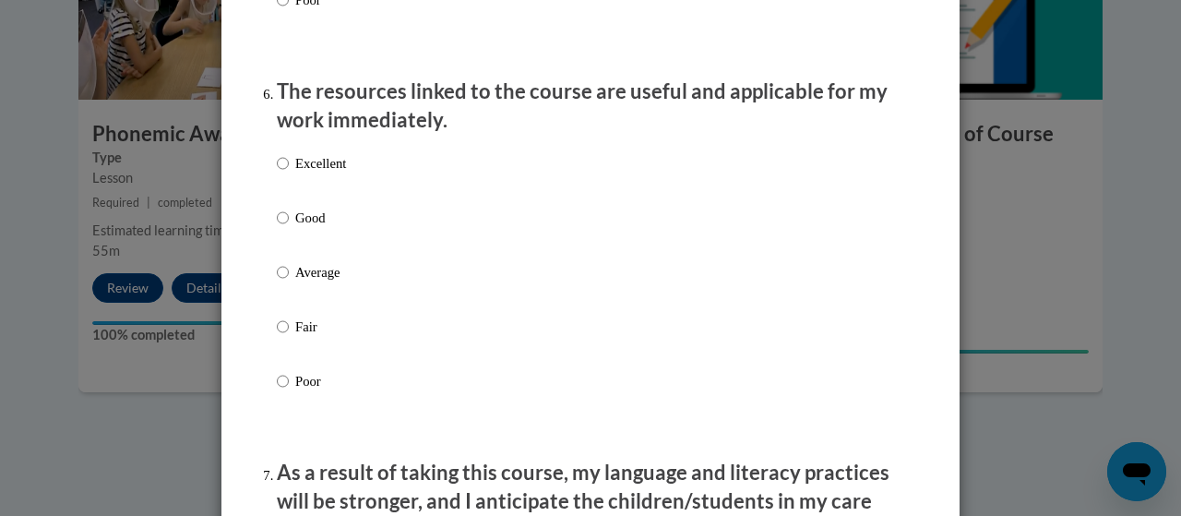
scroll to position [2037, 0]
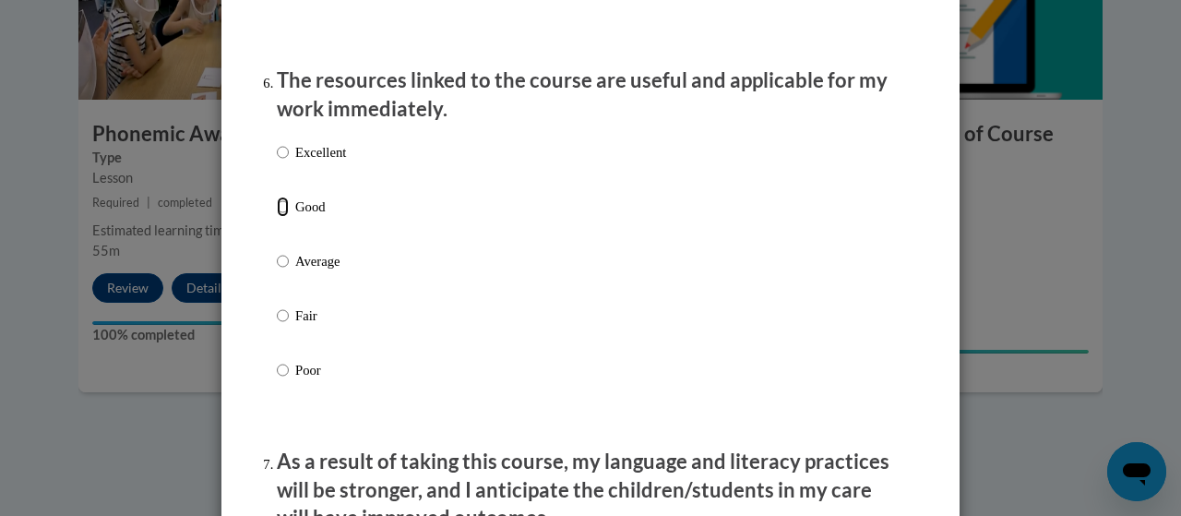
click at [277, 217] on input "Good" at bounding box center [283, 206] width 12 height 20
radio input "true"
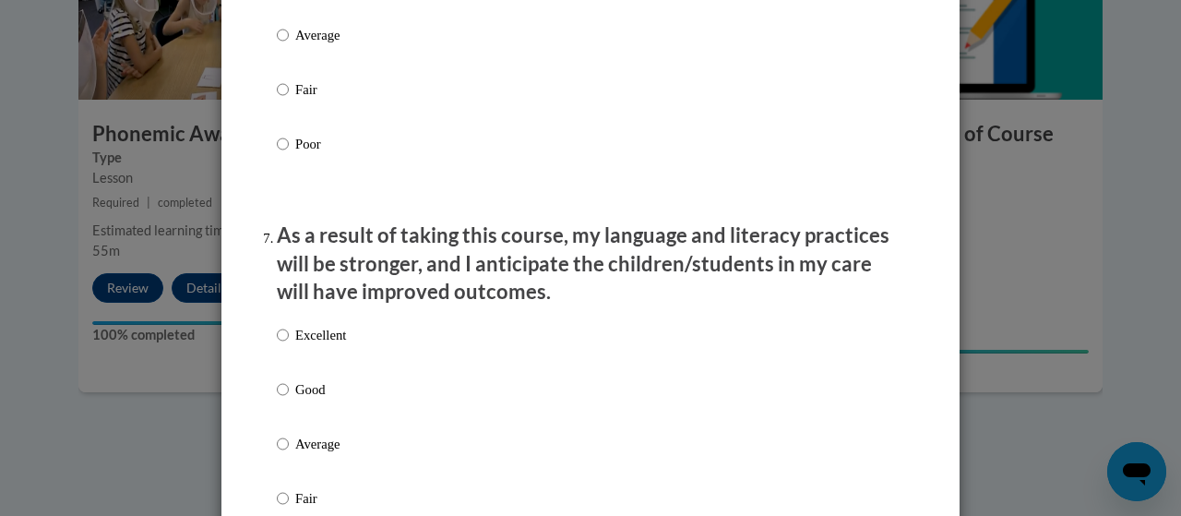
scroll to position [2274, 0]
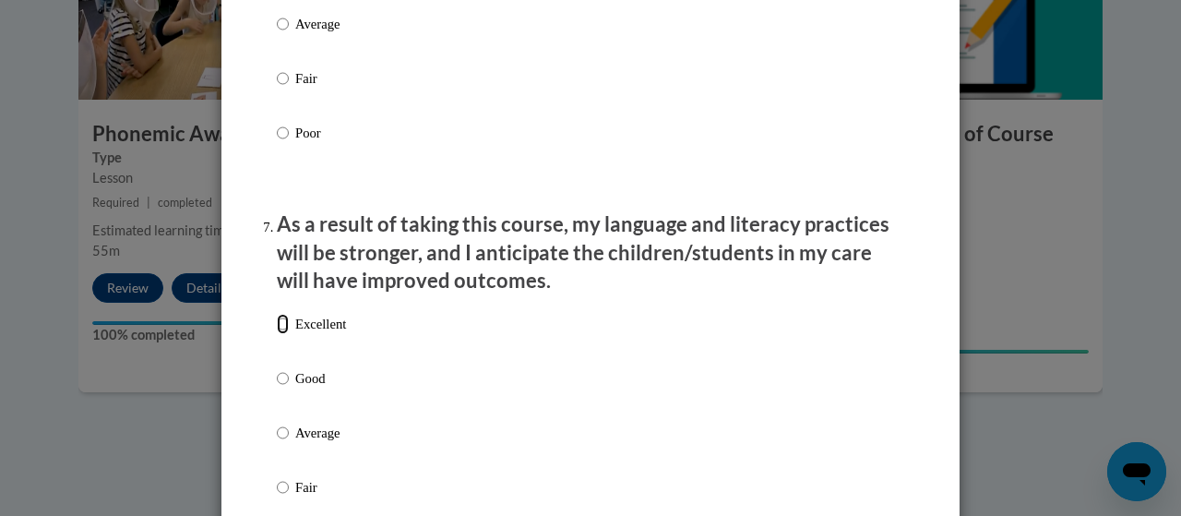
click at [277, 334] on input "Excellent" at bounding box center [283, 324] width 12 height 20
radio input "true"
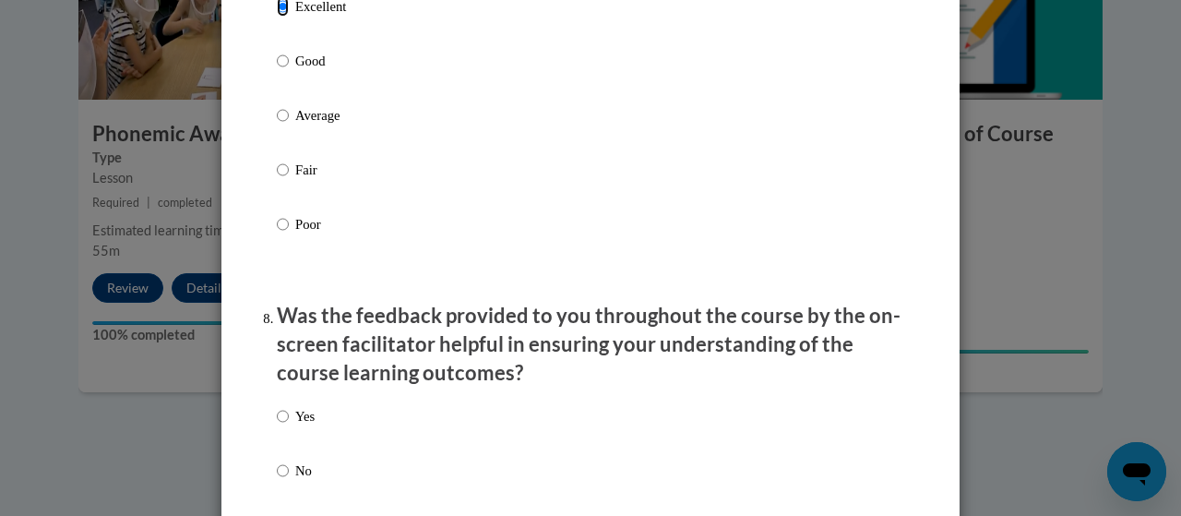
scroll to position [2593, 0]
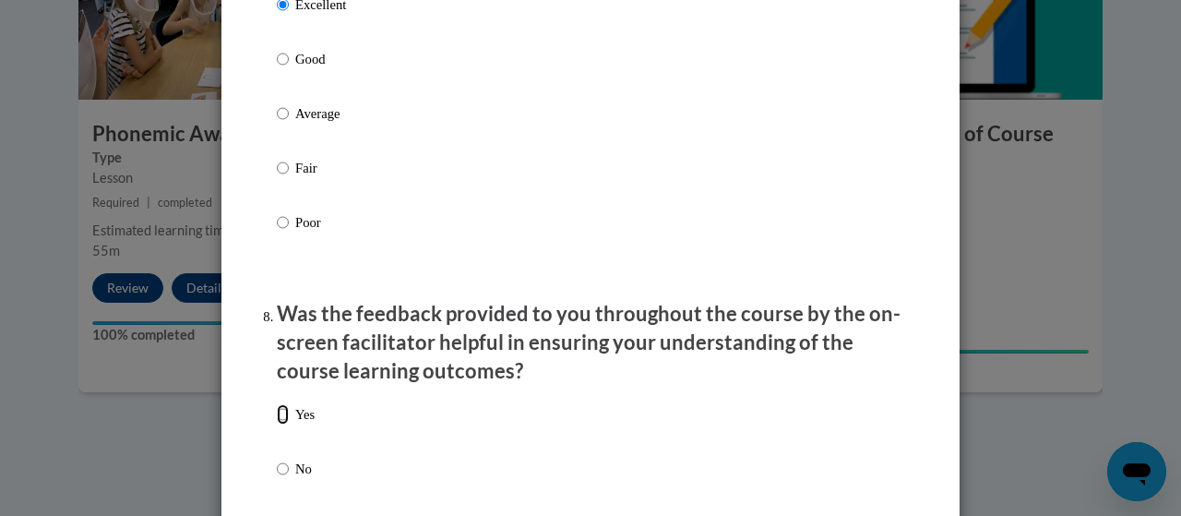
click at [278, 424] on input "Yes" at bounding box center [283, 414] width 12 height 20
radio input "true"
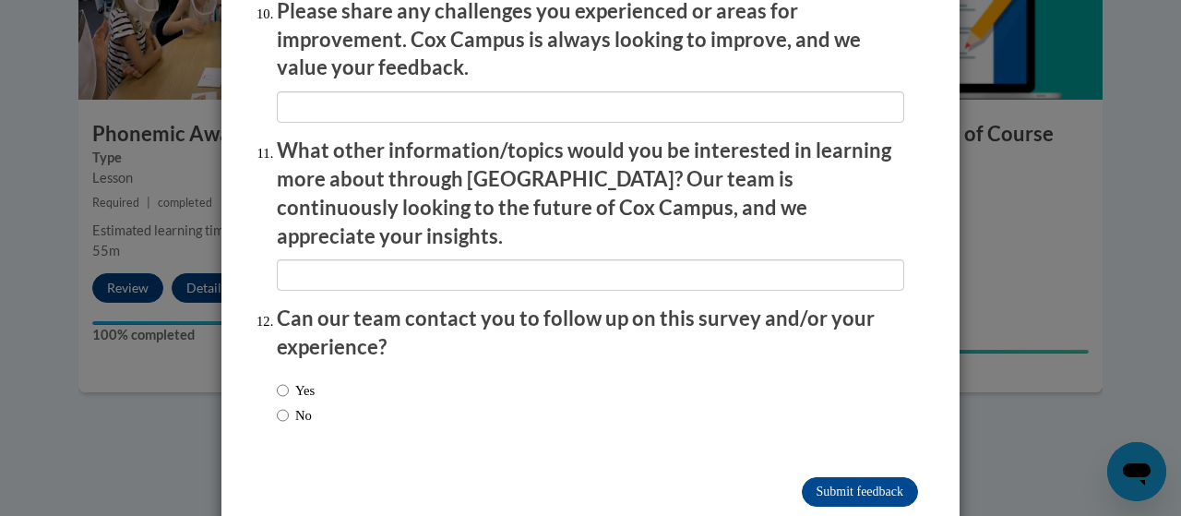
scroll to position [3316, 0]
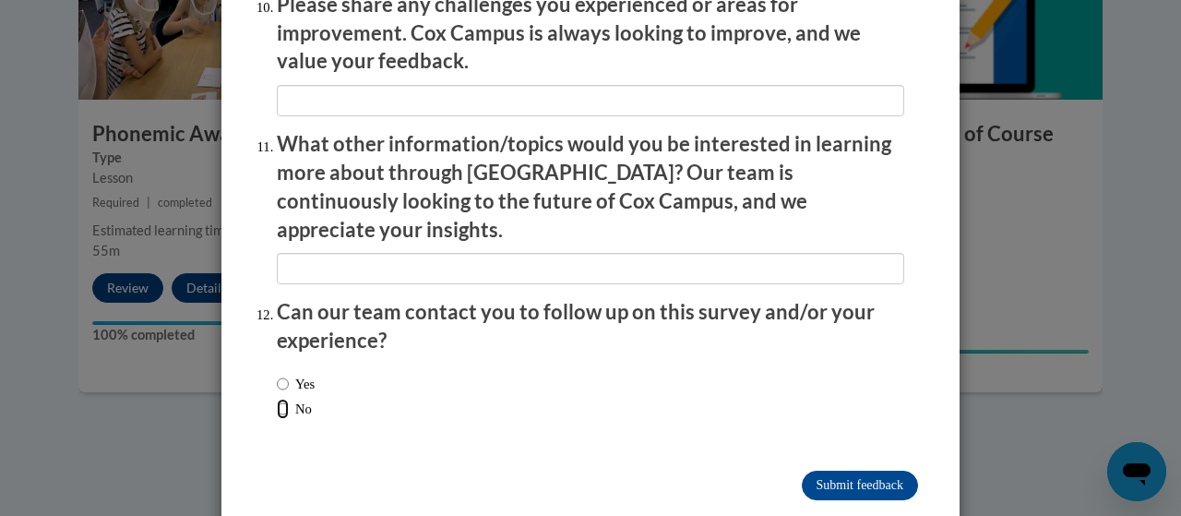
click at [277, 398] on input "No" at bounding box center [283, 408] width 12 height 20
radio input "true"
click at [852, 470] on input "Submit feedback" at bounding box center [860, 485] width 116 height 30
